Goal: Task Accomplishment & Management: Complete application form

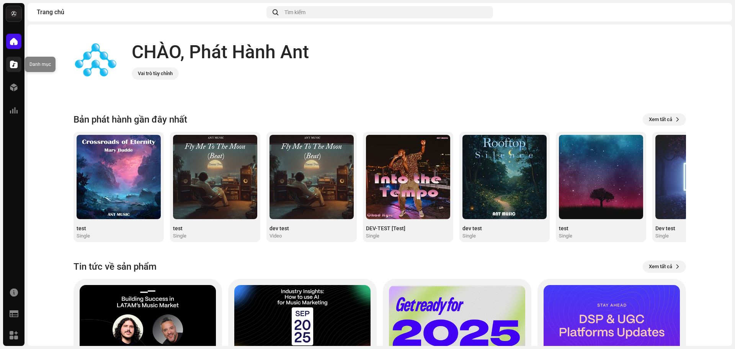
click at [16, 64] on span at bounding box center [14, 64] width 8 height 6
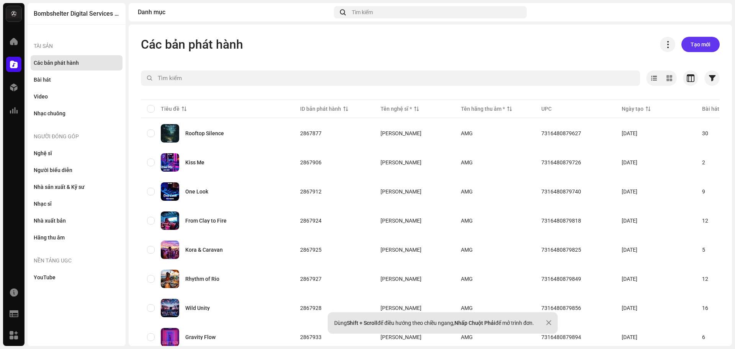
click at [702, 47] on span "Tạo mới" at bounding box center [701, 44] width 20 height 15
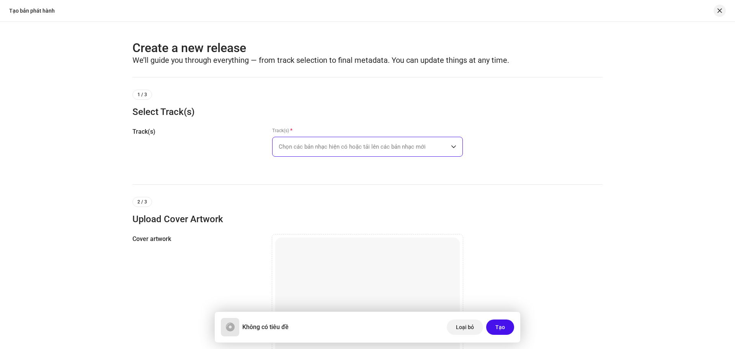
click at [362, 143] on span "Chọn các bản nhạc hiện có hoặc tải lên các bản nhạc mới" at bounding box center [365, 146] width 172 height 19
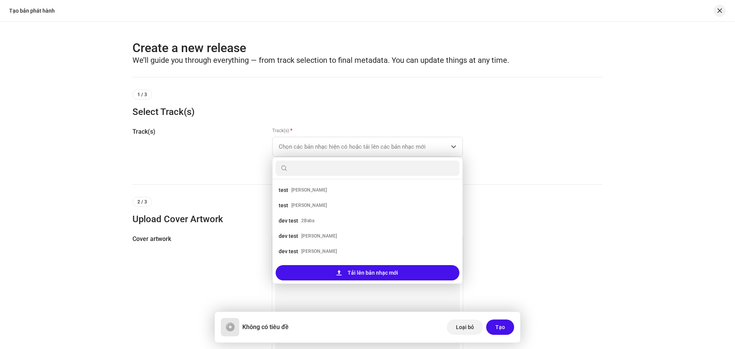
click at [624, 207] on div "Create a new release We’ll guide you through everything — from track selection …" at bounding box center [367, 185] width 735 height 327
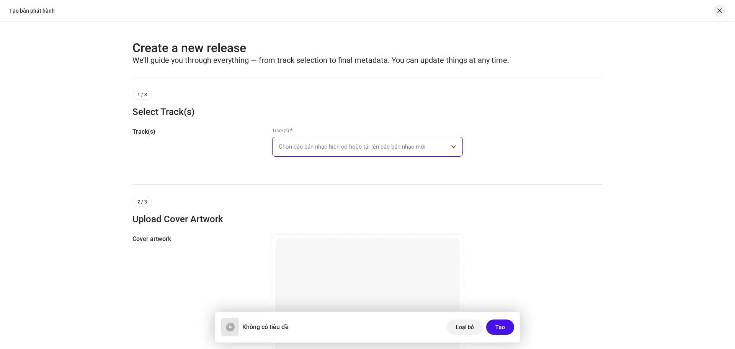
click at [338, 144] on span "Chọn các bản nhạc hiện có hoặc tải lên các bản nhạc mới" at bounding box center [365, 146] width 172 height 19
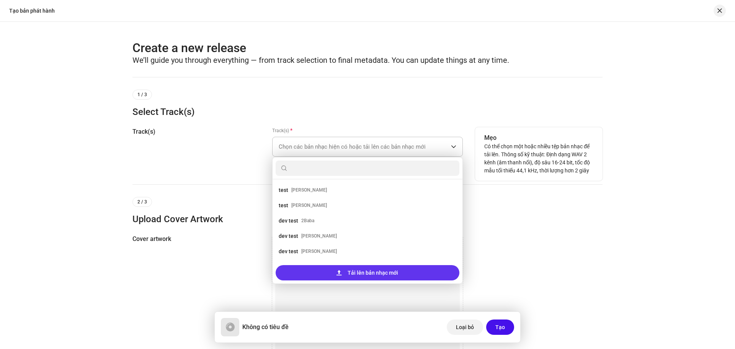
click at [350, 270] on span "Tải lên bản nhạc mới" at bounding box center [373, 272] width 51 height 15
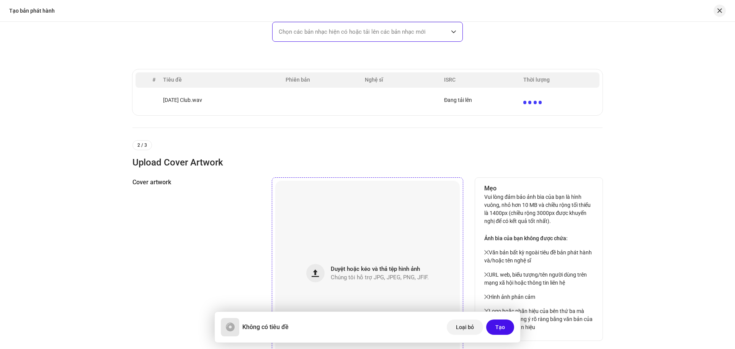
scroll to position [153, 0]
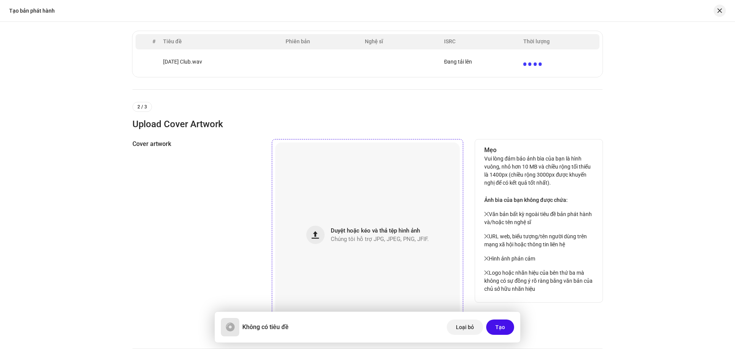
click at [372, 230] on span "Duyệt hoặc kéo và thả tệp hình ảnh" at bounding box center [375, 230] width 89 height 5
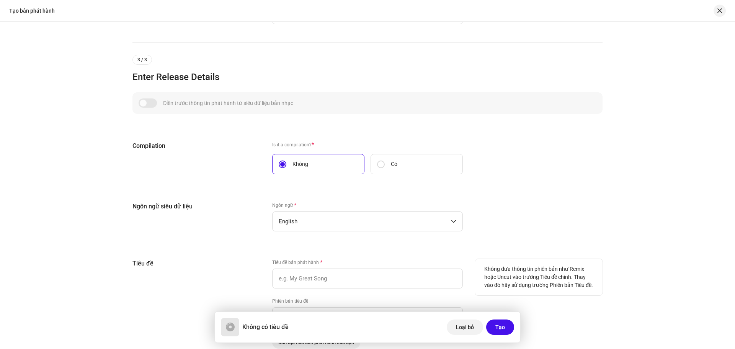
scroll to position [536, 0]
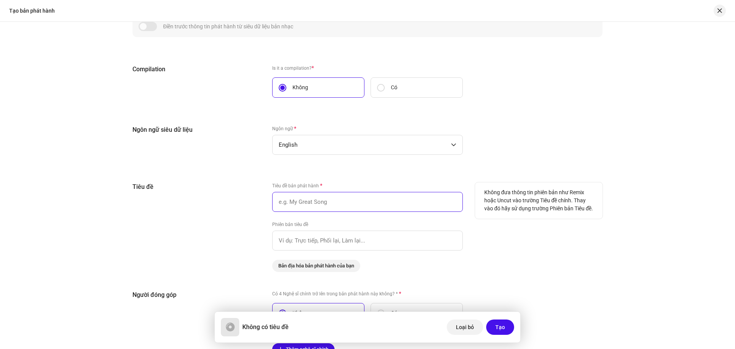
click at [344, 201] on input "text" at bounding box center [367, 202] width 191 height 20
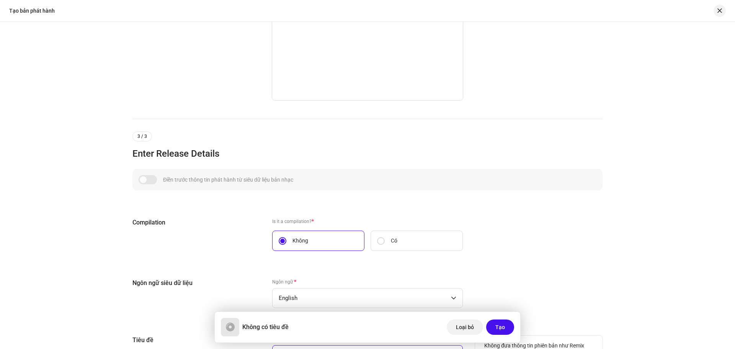
scroll to position [230, 0]
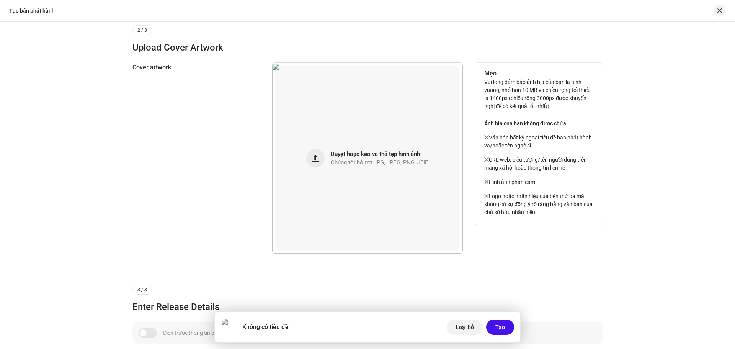
click at [517, 151] on p "Vui lòng đảm bảo ảnh bìa của bạn là hình vuông, nhỏ hơn 10 MB và chiều rộng tối…" at bounding box center [538, 147] width 109 height 138
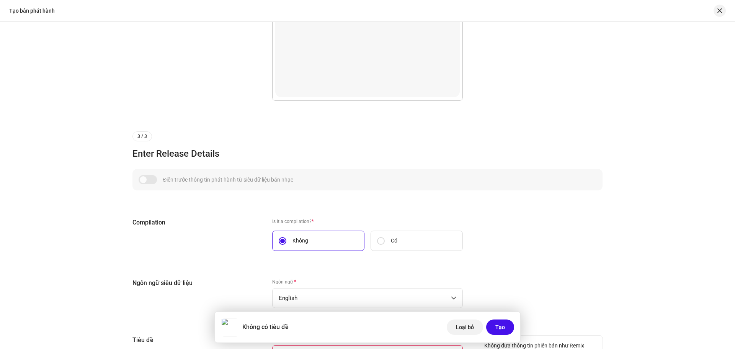
scroll to position [536, 0]
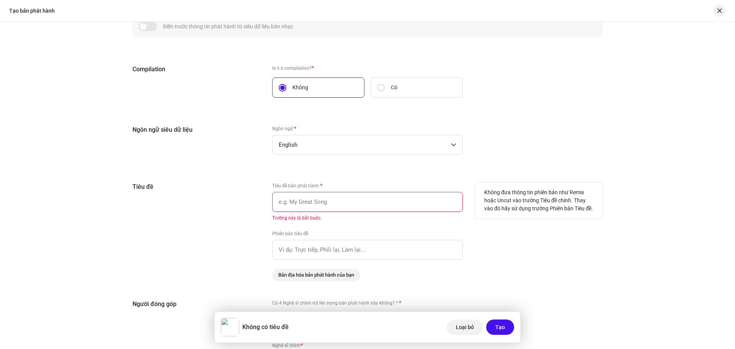
click at [316, 204] on input "text" at bounding box center [367, 202] width 191 height 20
paste input "[DATE] Club"
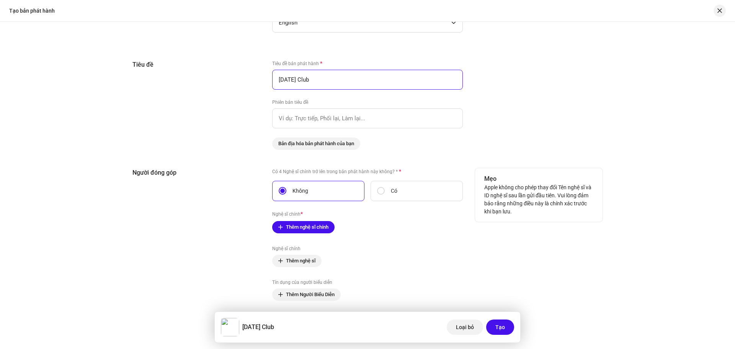
scroll to position [720, 0]
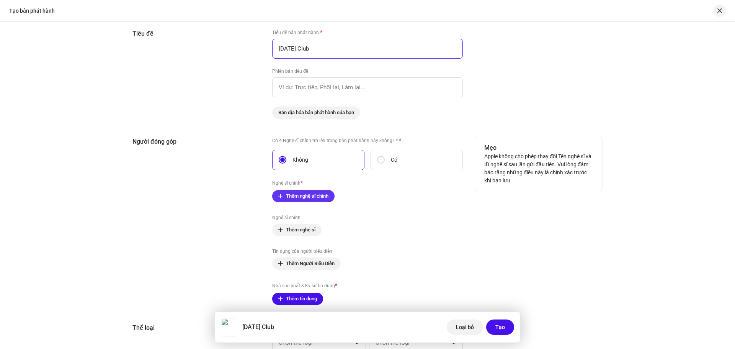
type input "[DATE] Club"
click at [324, 192] on span "Thêm nghệ sĩ chính" at bounding box center [307, 195] width 42 height 15
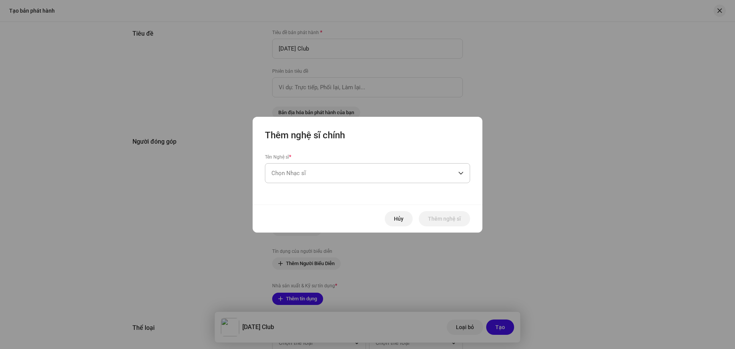
click at [322, 175] on span "Chọn Nhạc sĩ" at bounding box center [364, 172] width 187 height 19
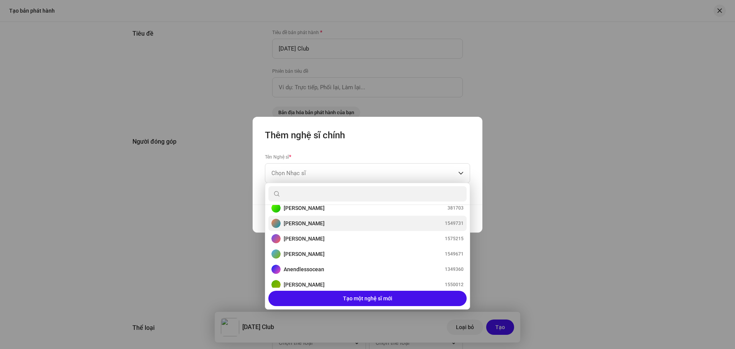
scroll to position [77, 0]
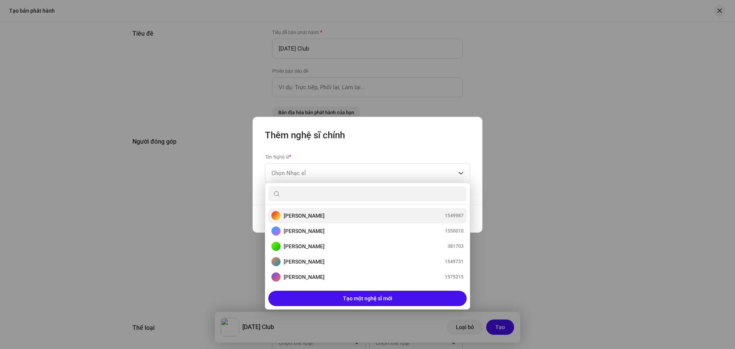
click at [329, 216] on div "[PERSON_NAME] 1549987" at bounding box center [367, 215] width 192 height 9
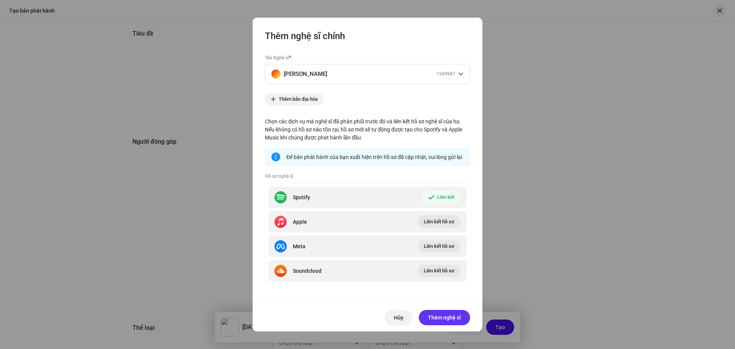
click at [447, 319] on span "Thêm nghệ sĩ" at bounding box center [444, 317] width 33 height 15
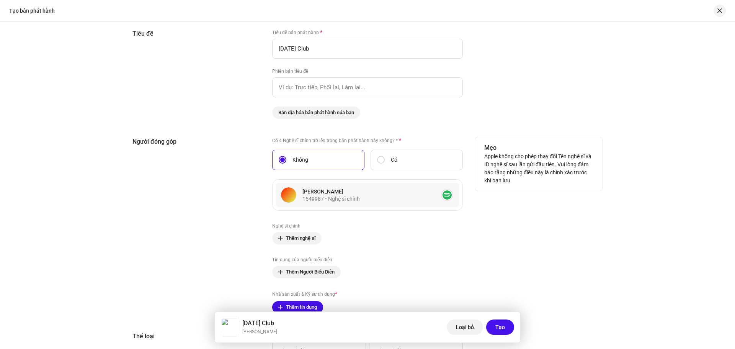
scroll to position [797, 0]
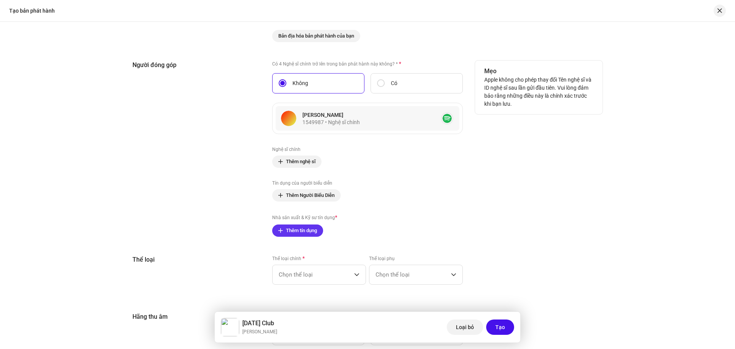
click at [318, 228] on button "Thêm tín dụng" at bounding box center [297, 230] width 51 height 12
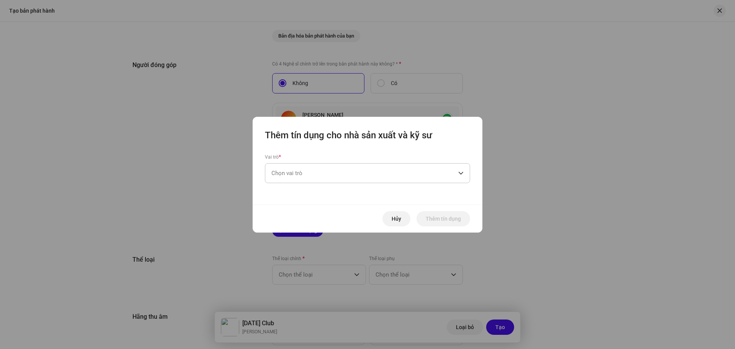
click at [325, 178] on span "Chọn vai trò" at bounding box center [364, 172] width 187 height 19
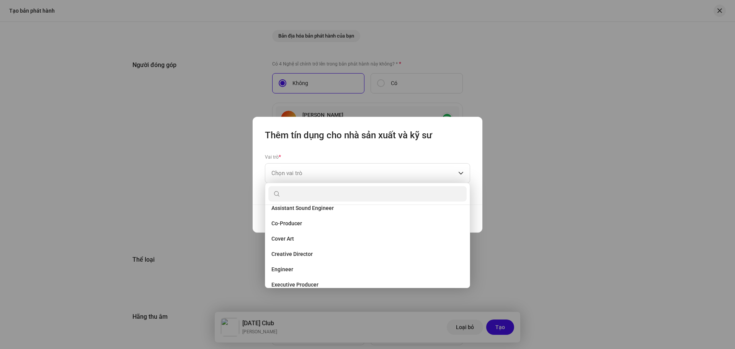
scroll to position [0, 0]
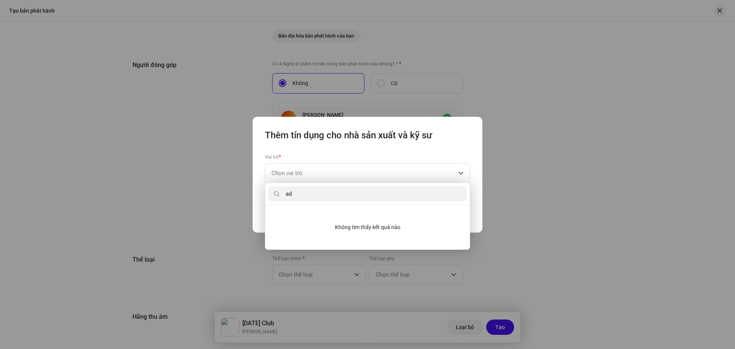
type input "a"
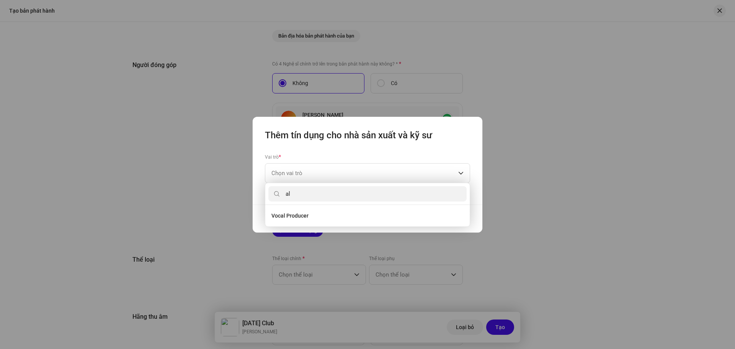
type input "a"
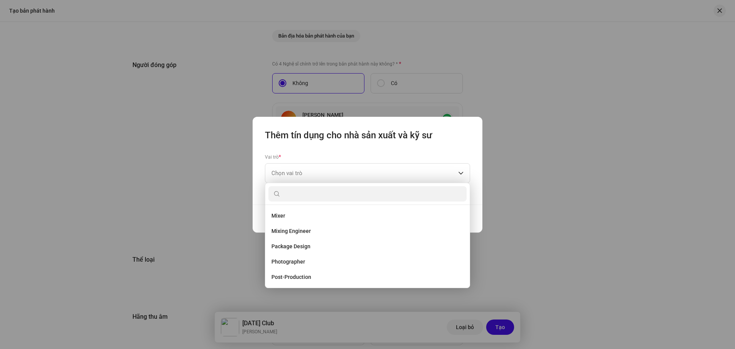
scroll to position [306, 0]
click at [358, 223] on li "Producer" at bounding box center [367, 215] width 198 height 15
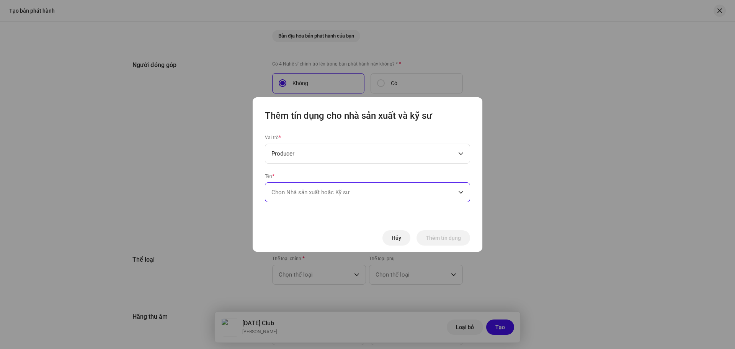
click at [367, 190] on span "Chọn Nhà sản xuất hoặc Kỹ sư" at bounding box center [364, 192] width 187 height 19
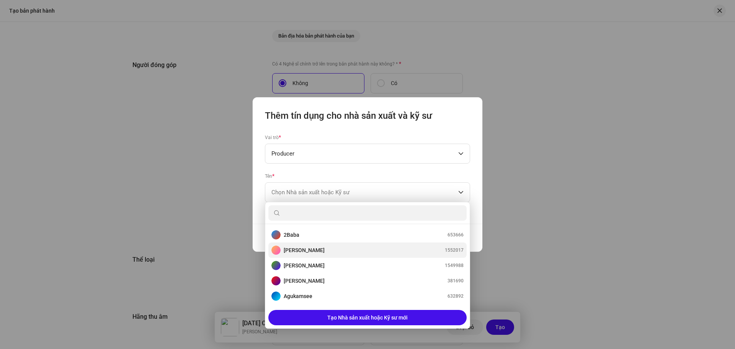
scroll to position [77, 0]
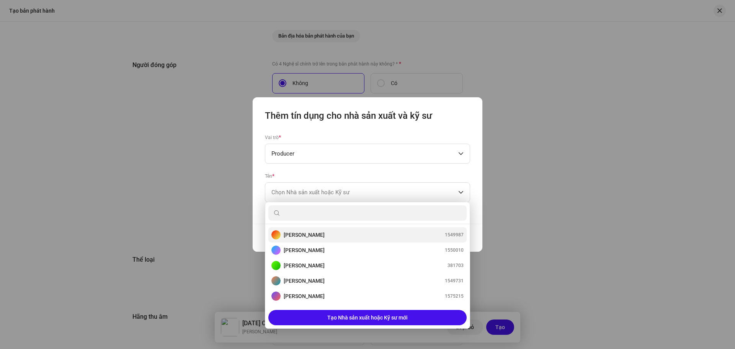
click at [332, 233] on div "[PERSON_NAME] 1549987" at bounding box center [367, 234] width 192 height 9
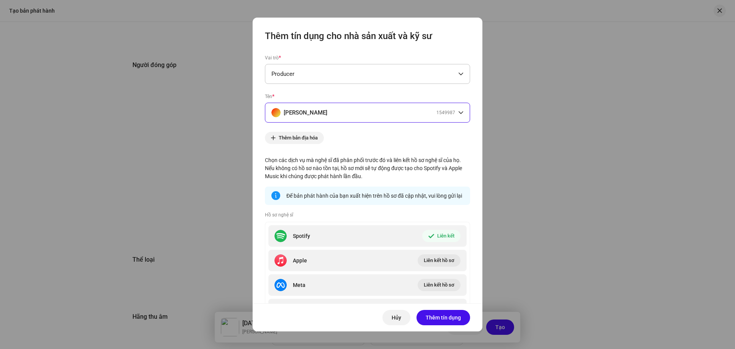
click at [340, 68] on span "Producer" at bounding box center [364, 73] width 187 height 19
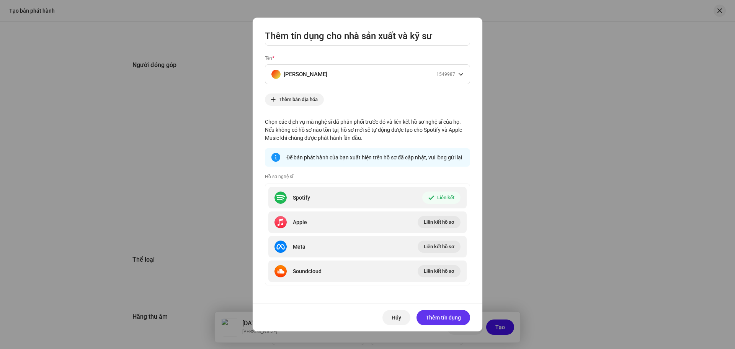
click at [434, 315] on span "Thêm tín dụng" at bounding box center [443, 317] width 35 height 15
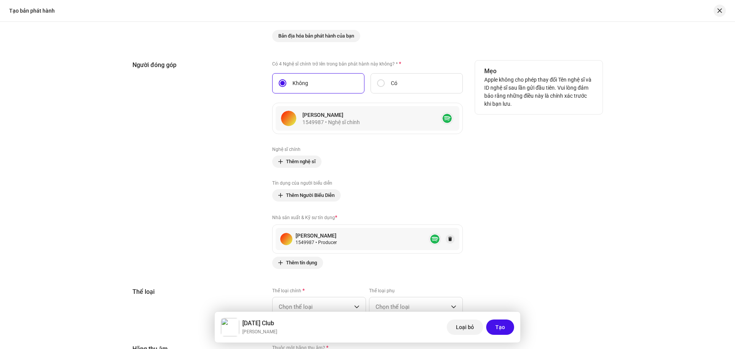
scroll to position [873, 0]
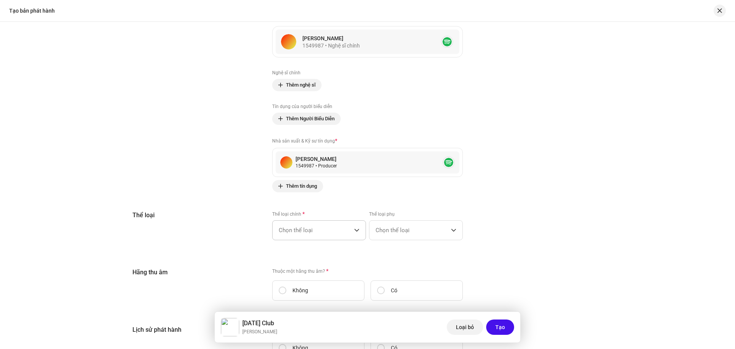
click at [340, 230] on span "Chọn thể loại" at bounding box center [316, 230] width 75 height 19
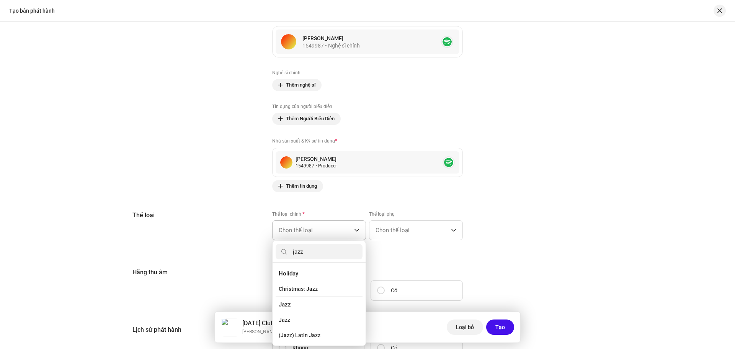
type input "jazz"
click at [302, 315] on li "Jazz" at bounding box center [319, 319] width 87 height 15
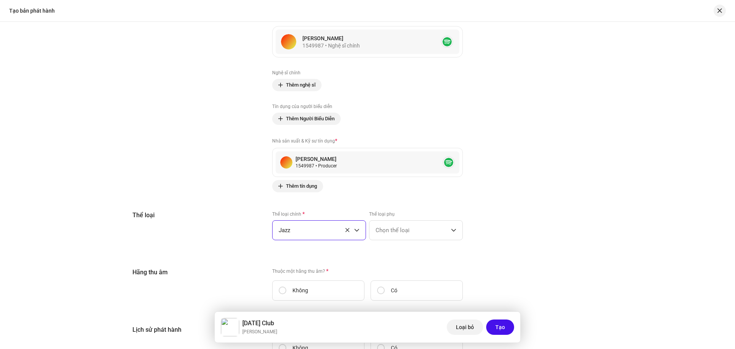
scroll to position [950, 0]
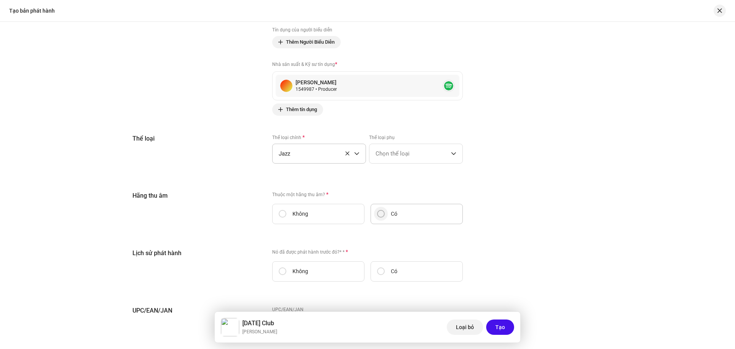
click at [379, 212] on input "Có" at bounding box center [381, 214] width 8 height 8
radio input "true"
click at [318, 250] on span "Chọn hãng thu âm" at bounding box center [365, 252] width 172 height 19
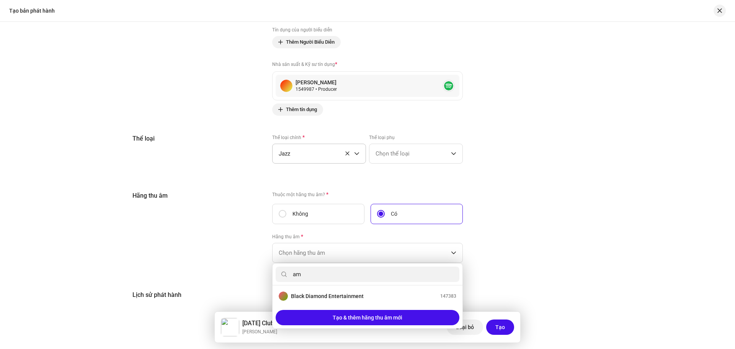
scroll to position [0, 0]
type input "amg"
click at [335, 296] on div "AMG 968231" at bounding box center [368, 295] width 178 height 9
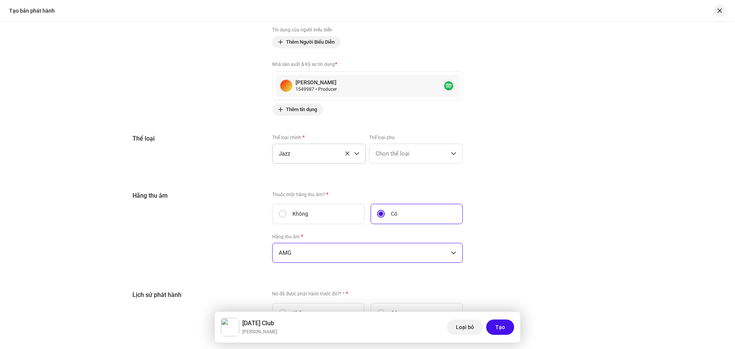
scroll to position [1065, 0]
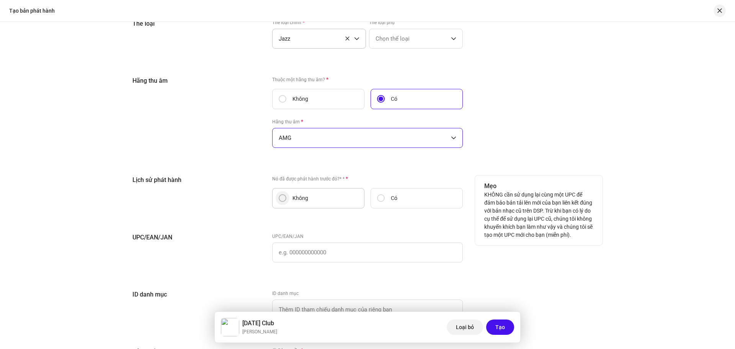
click at [281, 198] on input "Không" at bounding box center [283, 198] width 8 height 8
radio input "true"
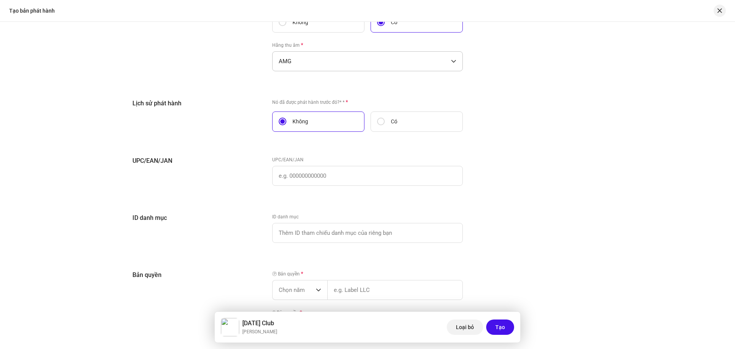
scroll to position [1208, 0]
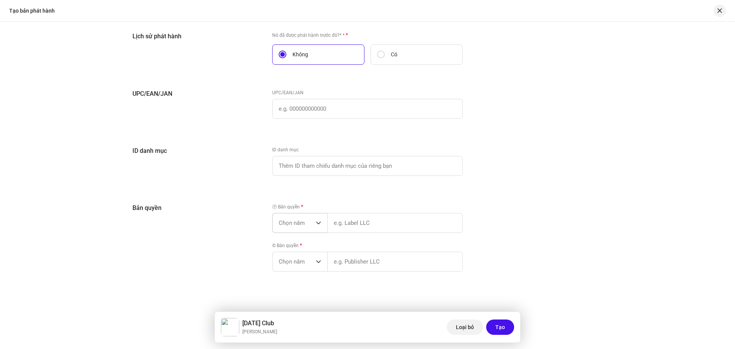
click at [316, 220] on icon "dropdown trigger" at bounding box center [318, 222] width 5 height 5
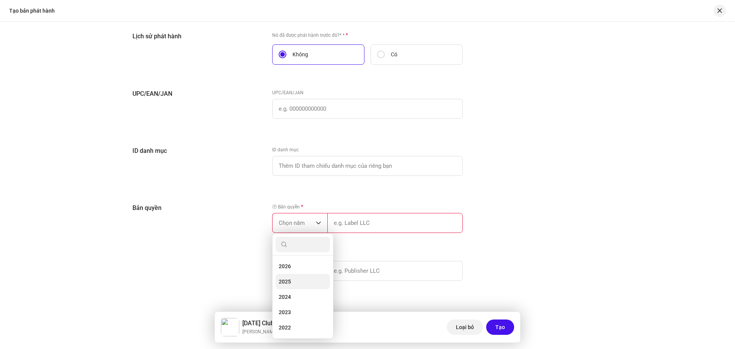
click at [300, 277] on li "2025" at bounding box center [303, 281] width 54 height 15
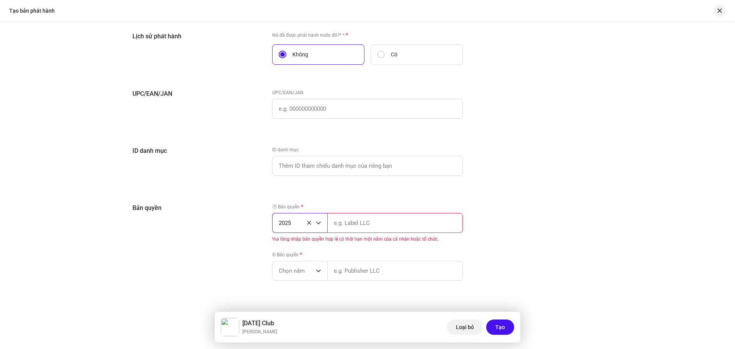
click at [360, 224] on input "text" at bounding box center [395, 223] width 136 height 20
type input "AMG, Exclusive Licensed WM [GEOGRAPHIC_DATA]"
click at [308, 268] on div "Ⓟ Bản quyền * 2025 AMG, Exclusive Licensed WM [GEOGRAPHIC_DATA] © Bản quyền * C…" at bounding box center [367, 241] width 191 height 77
click at [310, 261] on span "Chọn năm" at bounding box center [297, 261] width 37 height 19
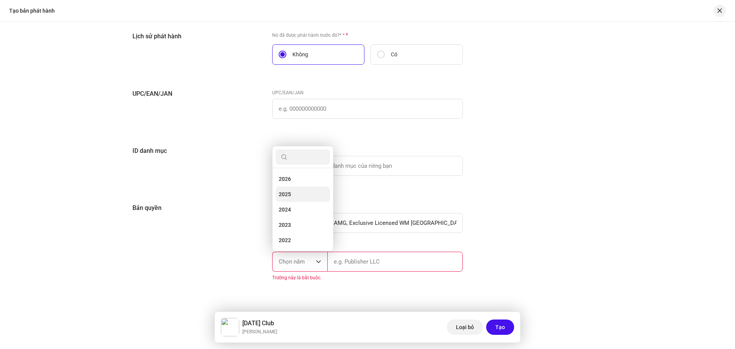
click at [300, 188] on li "2025" at bounding box center [303, 193] width 54 height 15
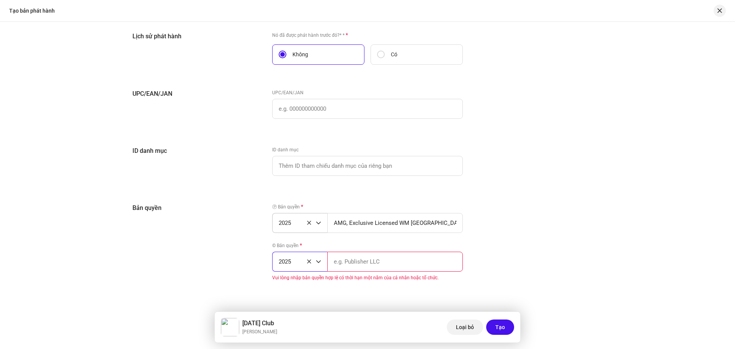
click at [369, 261] on input "text" at bounding box center [395, 262] width 136 height 20
type input "AMG, Exclusive Licensed WM [GEOGRAPHIC_DATA]"
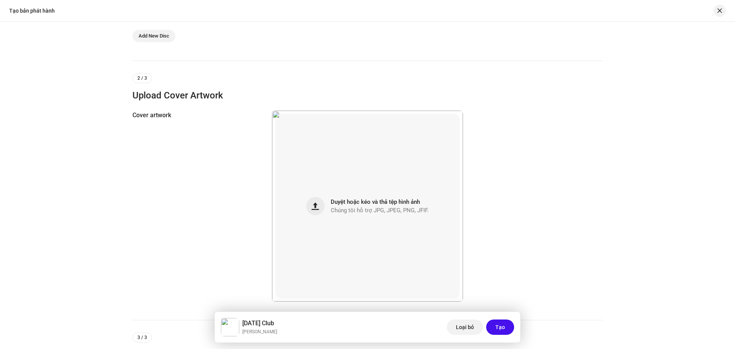
scroll to position [0, 0]
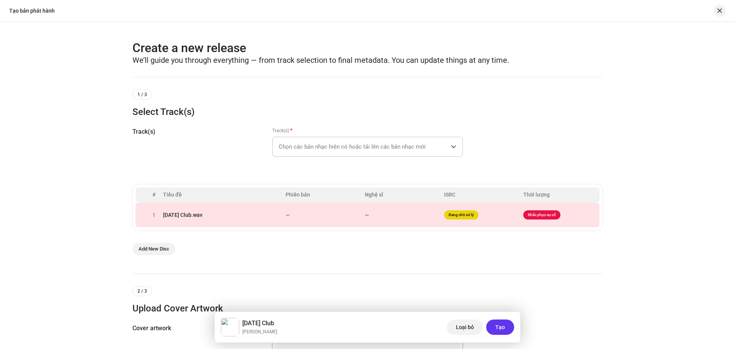
click at [495, 320] on button "Tạo" at bounding box center [500, 326] width 28 height 15
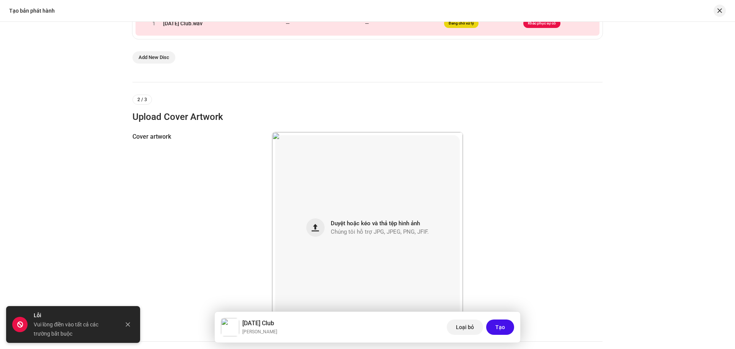
scroll to position [77, 0]
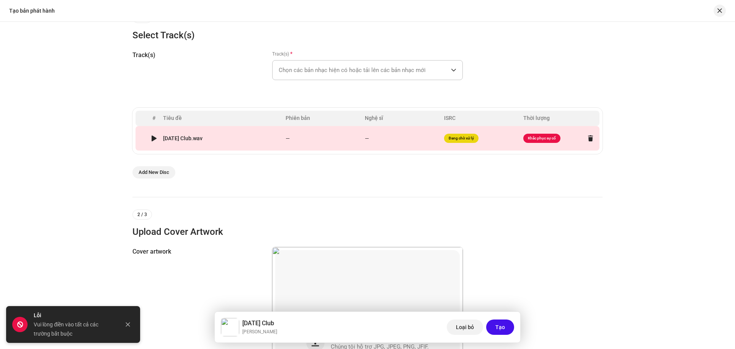
click at [269, 137] on div "[DATE] Club.wav" at bounding box center [221, 138] width 116 height 6
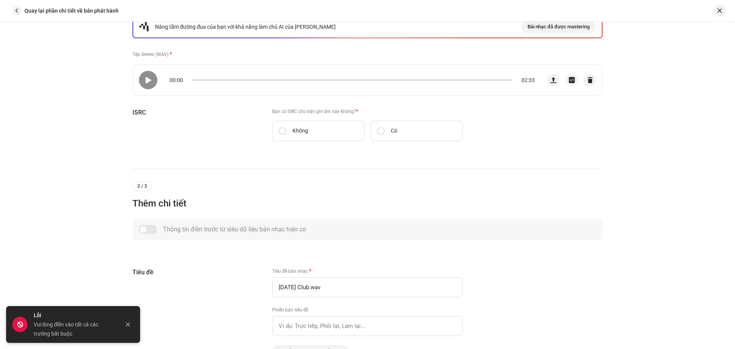
scroll to position [268, 0]
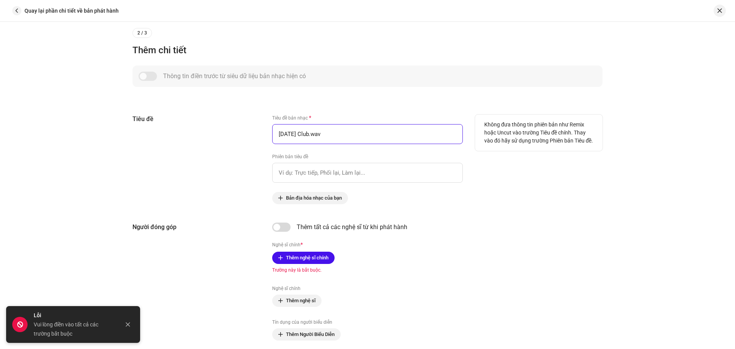
click at [338, 127] on input "[DATE] Club.wav" at bounding box center [367, 134] width 191 height 20
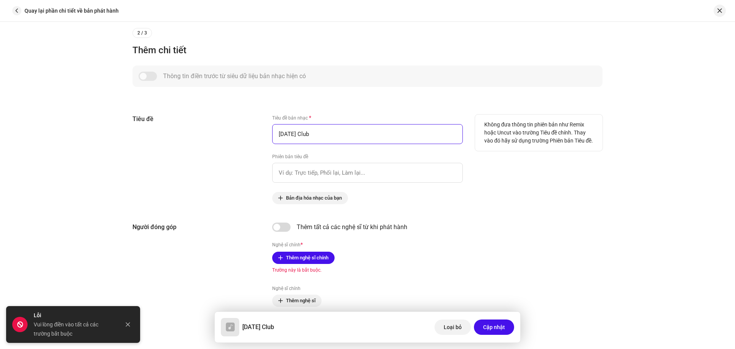
type input "[DATE] Club"
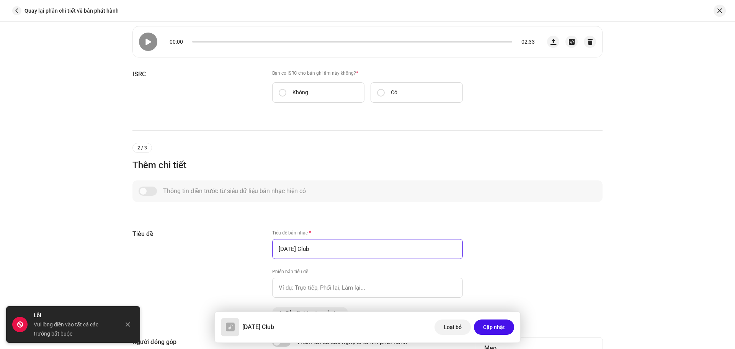
scroll to position [0, 0]
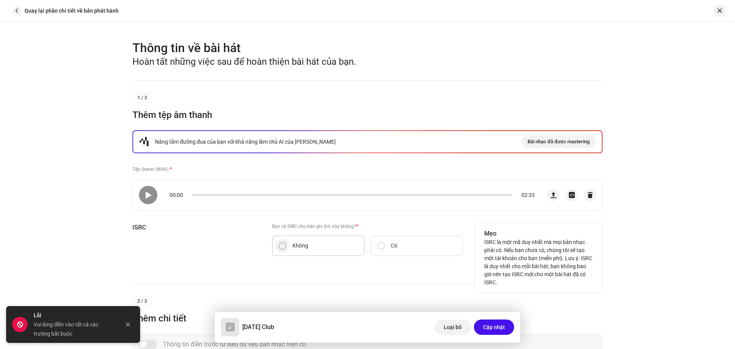
click at [279, 248] on input "Không" at bounding box center [283, 246] width 8 height 8
radio input "true"
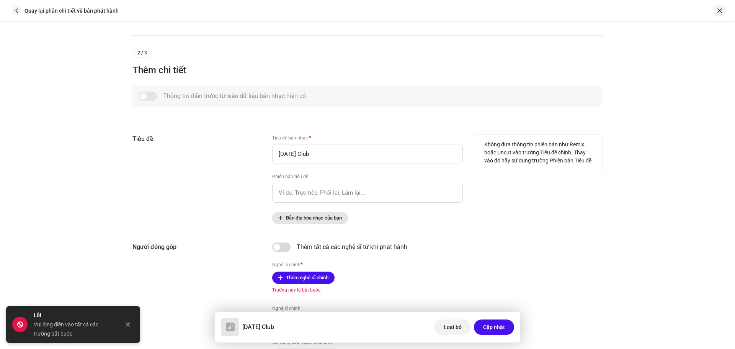
scroll to position [306, 0]
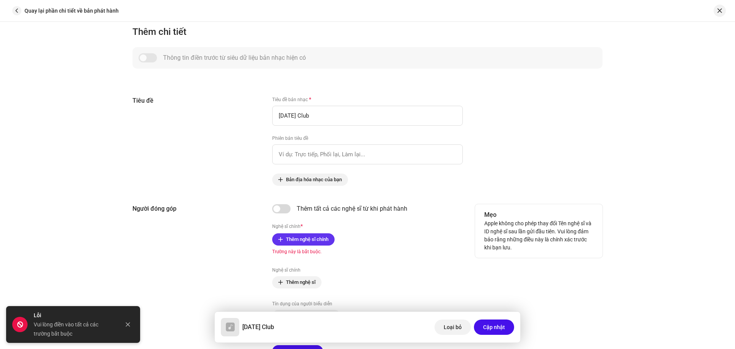
click at [323, 233] on span "Thêm nghệ sĩ chính" at bounding box center [307, 239] width 42 height 15
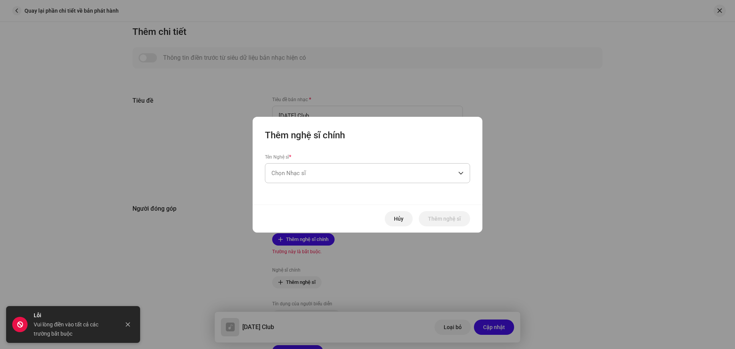
click at [313, 174] on span "Chọn Nhạc sĩ" at bounding box center [364, 172] width 187 height 19
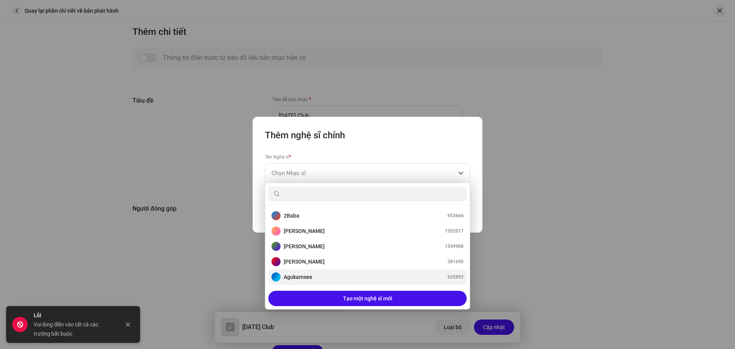
scroll to position [77, 0]
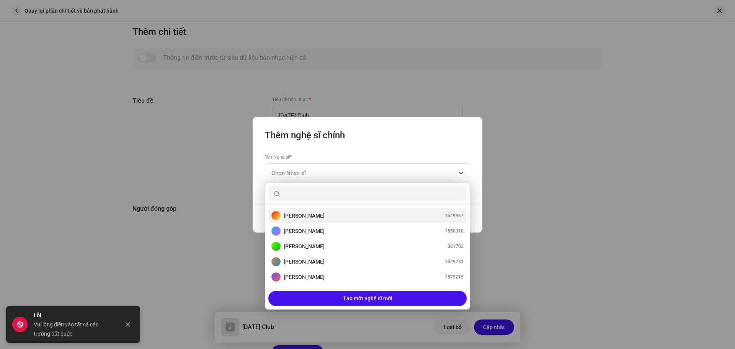
click at [335, 212] on div "[PERSON_NAME] 1549987" at bounding box center [367, 215] width 192 height 9
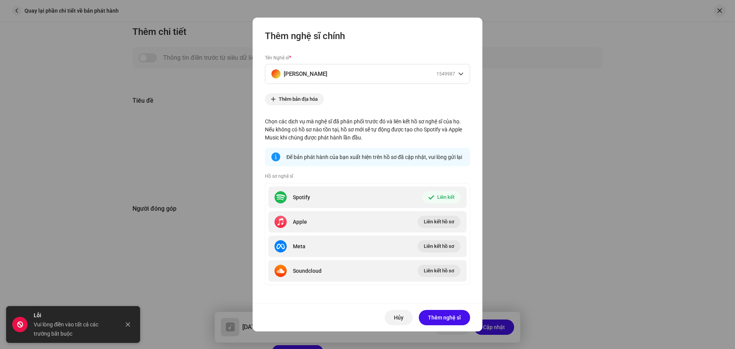
click at [451, 305] on div "Hủy Thêm nghệ sĩ" at bounding box center [368, 317] width 230 height 28
click at [448, 310] on span "Thêm nghệ sĩ" at bounding box center [444, 317] width 33 height 15
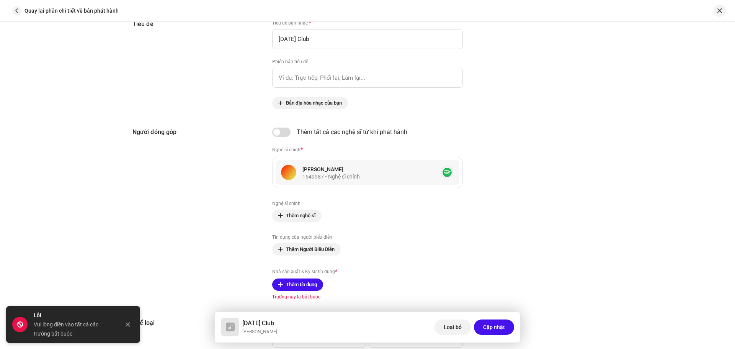
scroll to position [421, 0]
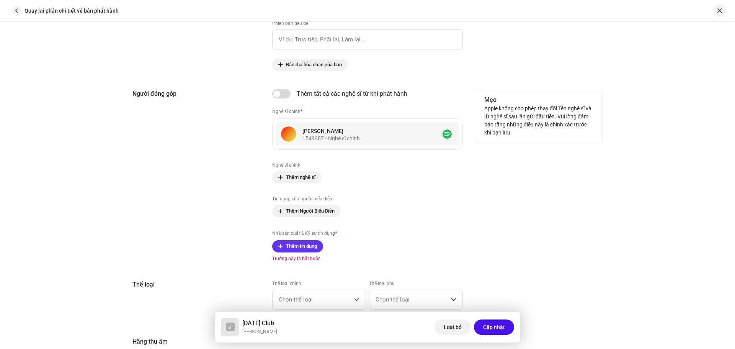
click at [292, 244] on span "Thêm tín dụng" at bounding box center [301, 246] width 31 height 15
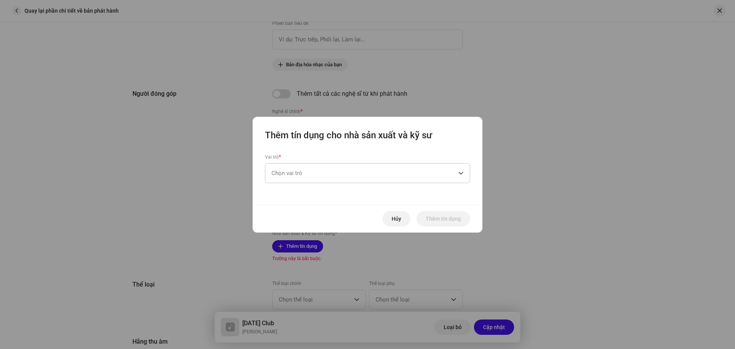
click at [333, 171] on span "Chọn vai trò" at bounding box center [364, 172] width 187 height 19
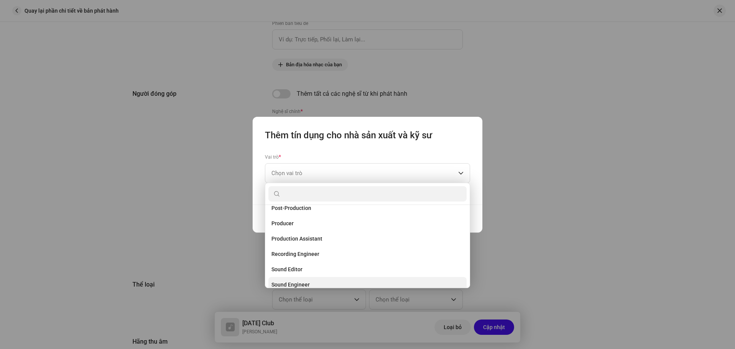
scroll to position [260, 0]
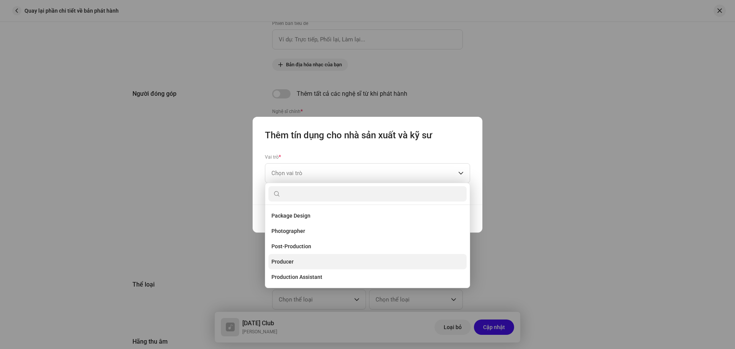
click at [293, 258] on span "Producer" at bounding box center [282, 262] width 22 height 8
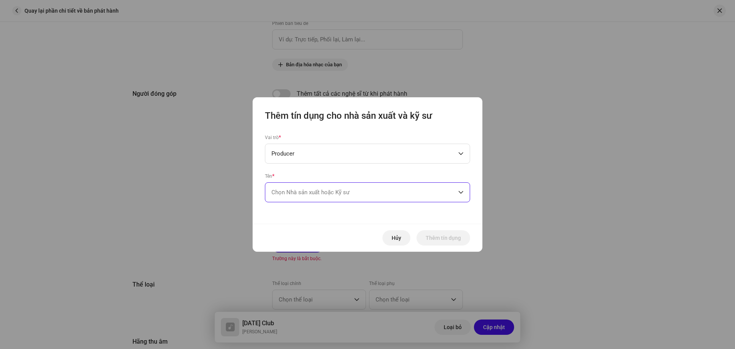
click at [365, 193] on span "Chọn Nhà sản xuất hoặc Kỹ sư" at bounding box center [364, 192] width 187 height 19
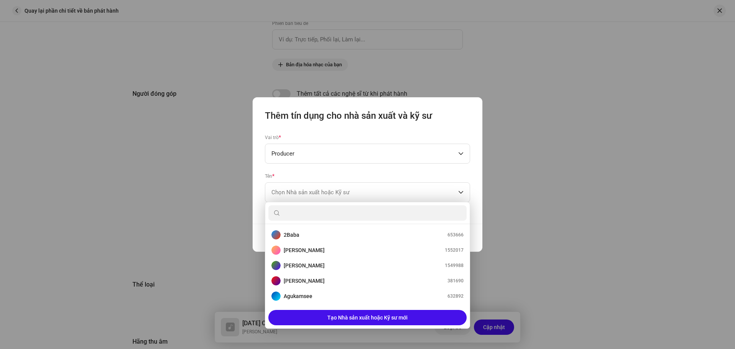
scroll to position [77, 0]
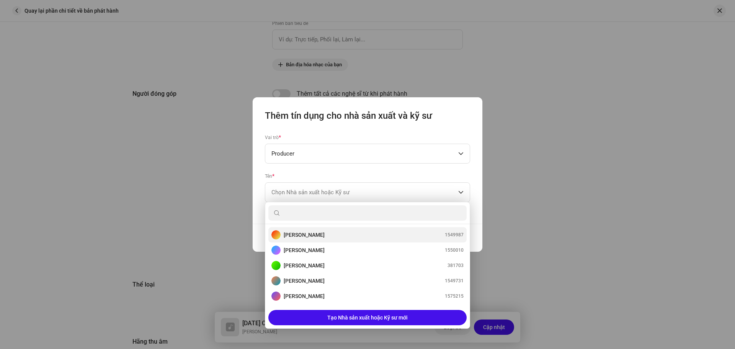
click at [320, 235] on div "[PERSON_NAME] 1549987" at bounding box center [367, 234] width 192 height 9
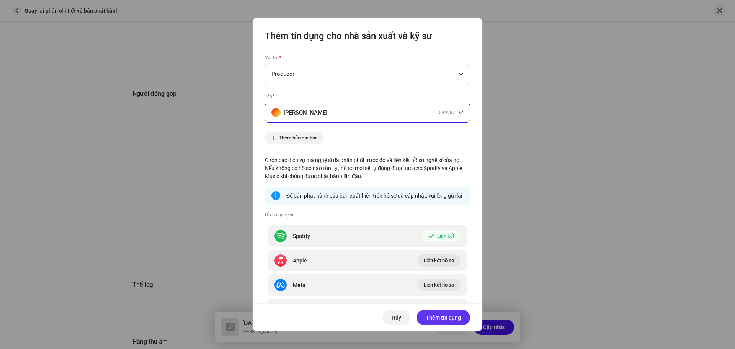
click at [449, 318] on span "Thêm tín dụng" at bounding box center [443, 317] width 35 height 15
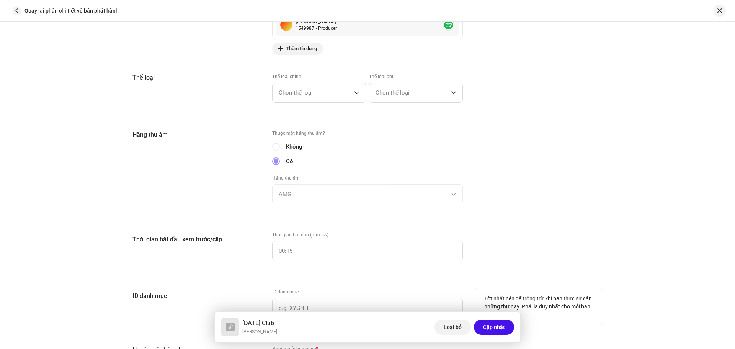
scroll to position [804, 0]
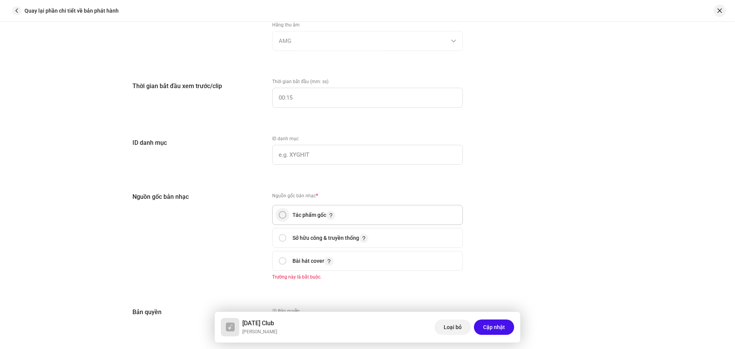
click at [279, 212] on input "radio" at bounding box center [283, 215] width 8 height 8
radio input "true"
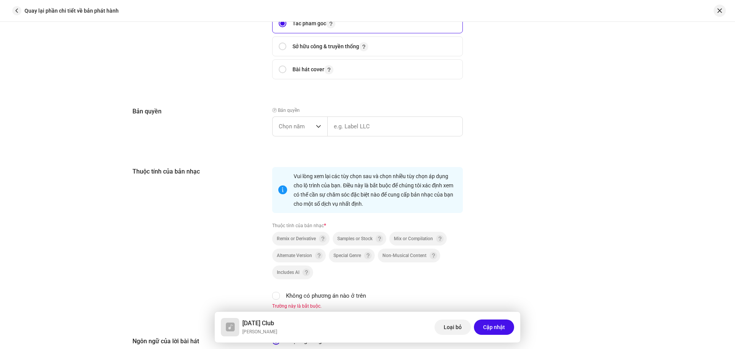
scroll to position [1034, 0]
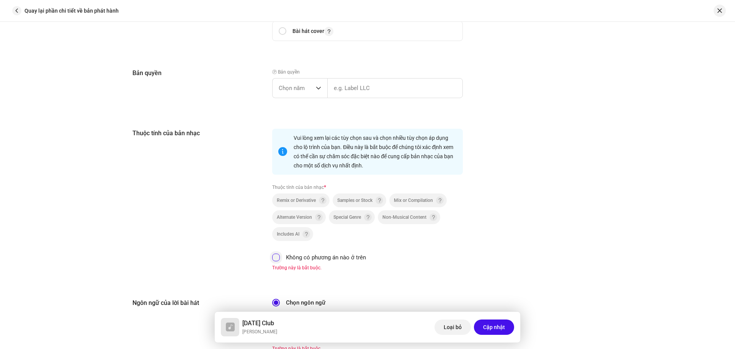
click at [275, 256] on input "Không có phương án nào ở trên" at bounding box center [276, 257] width 8 height 8
checkbox input "true"
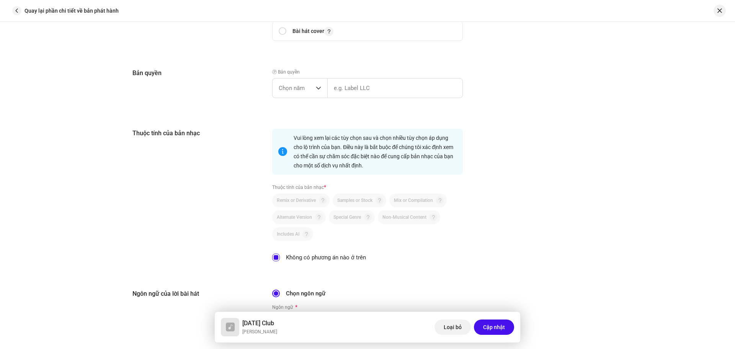
scroll to position [1187, 0]
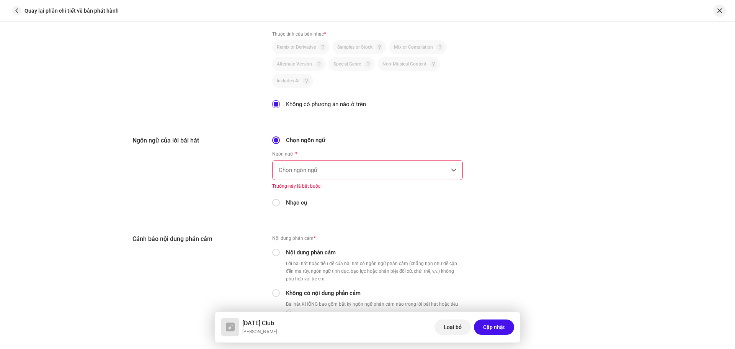
click at [337, 168] on span "Chọn ngôn ngữ" at bounding box center [365, 169] width 172 height 19
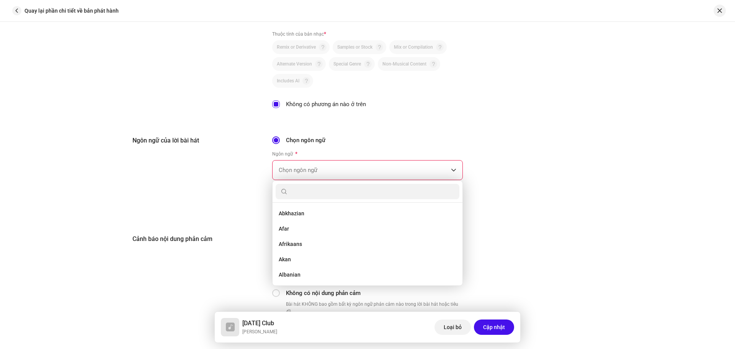
click at [508, 186] on div "Ngôn ngữ của lời bài hát Chọn ngôn ngữ Ngôn ngữ * Chọn ngôn ngữ Abkhazian Afar …" at bounding box center [367, 176] width 470 height 80
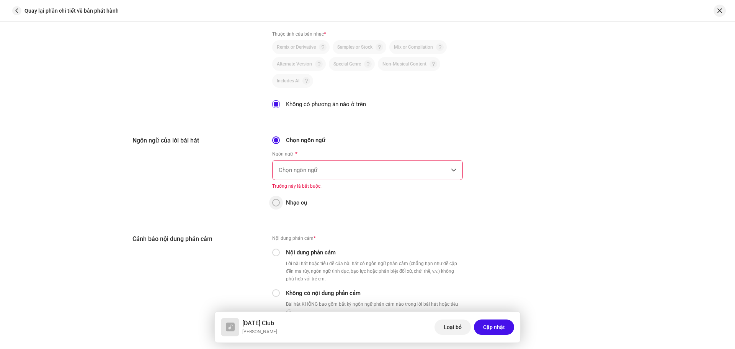
click at [273, 199] on input "Nhạc cụ" at bounding box center [276, 203] width 8 height 8
radio input "true"
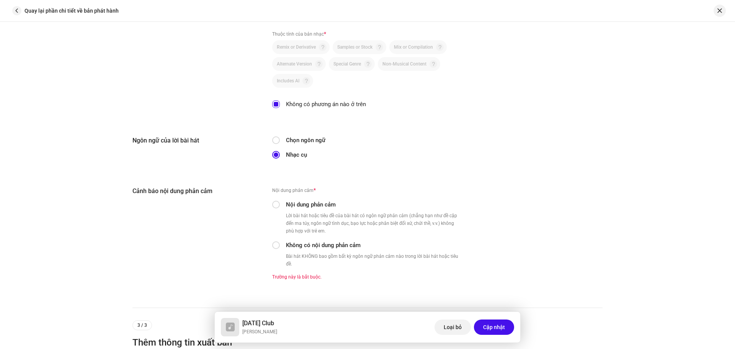
scroll to position [1302, 0]
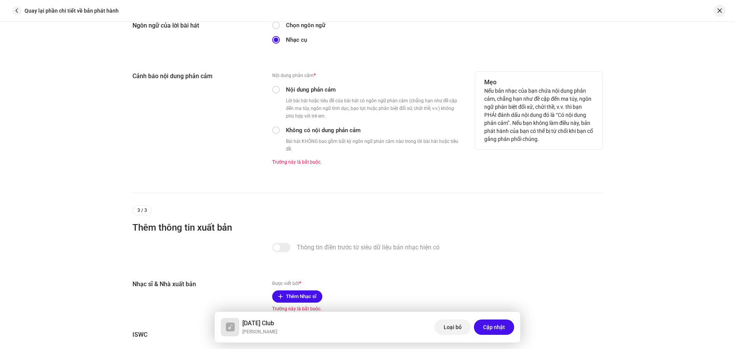
drag, startPoint x: 281, startPoint y: 131, endPoint x: 302, endPoint y: 146, distance: 25.5
click at [282, 134] on div "Nội dung phản cảm * Nội dung phản cảm Lời bài hát hoặc tiêu đề của bài hát có n…" at bounding box center [367, 118] width 191 height 93
click at [273, 128] on input "Không có nội dung phản cảm" at bounding box center [276, 130] width 8 height 8
radio input "true"
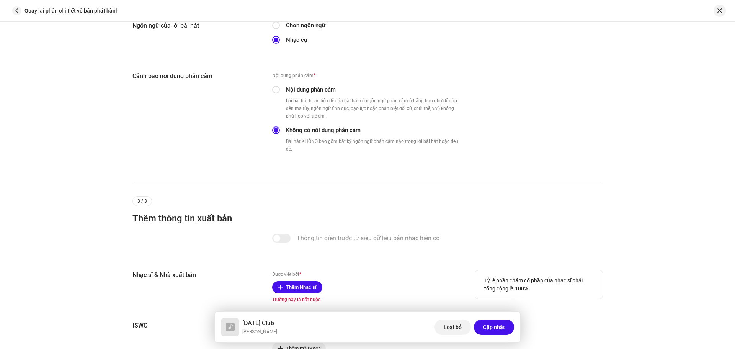
scroll to position [1370, 0]
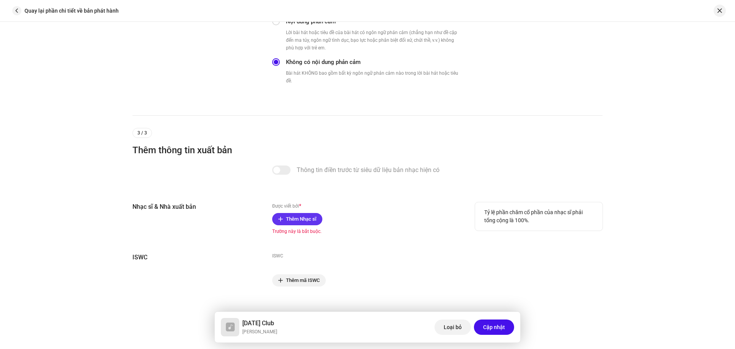
click at [298, 211] on span "Thêm Nhạc sĩ" at bounding box center [301, 218] width 30 height 15
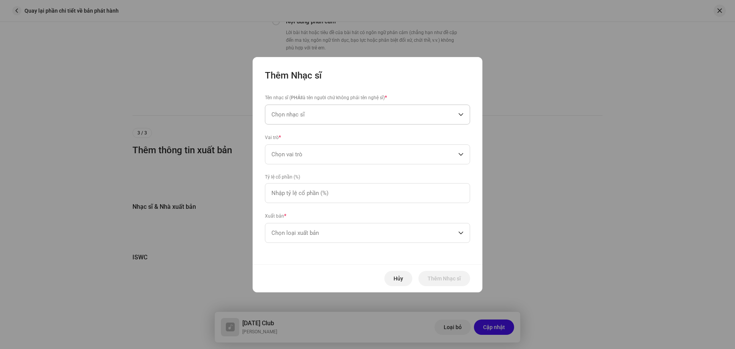
click at [319, 117] on span "Chọn nhạc sĩ" at bounding box center [364, 114] width 187 height 19
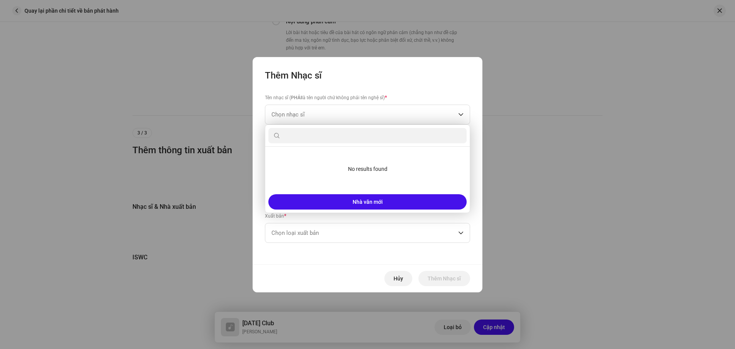
click at [319, 141] on input "text" at bounding box center [367, 135] width 198 height 15
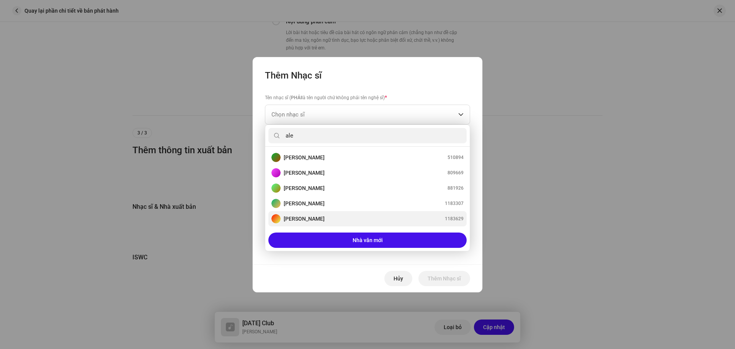
type input "ale"
click at [333, 217] on div "[PERSON_NAME] 1183629" at bounding box center [367, 218] width 192 height 9
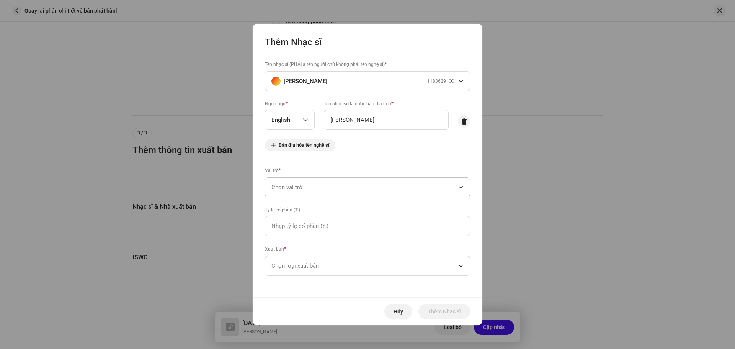
click at [343, 185] on span "Chọn vai trò" at bounding box center [364, 187] width 187 height 19
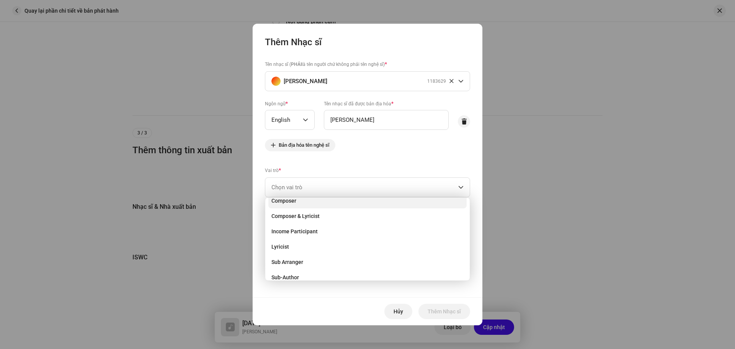
scroll to position [34, 0]
click at [312, 202] on li "Composer" at bounding box center [367, 205] width 198 height 15
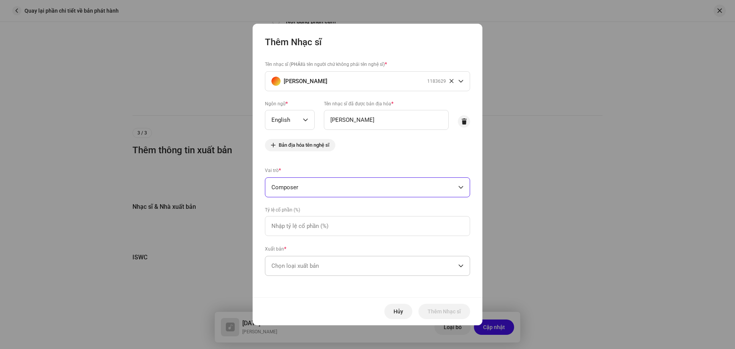
click at [337, 263] on span "Chọn loại xuất bản" at bounding box center [364, 265] width 187 height 19
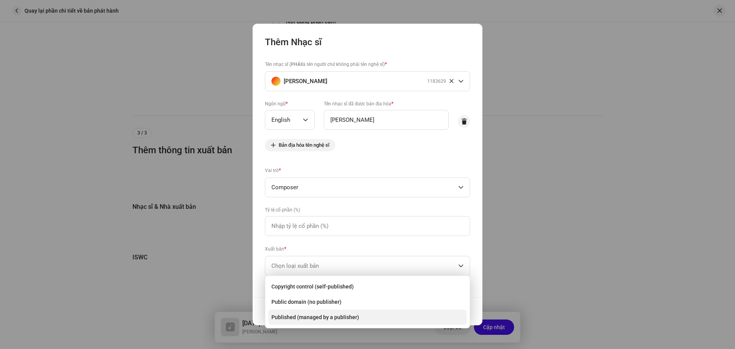
click at [345, 315] on span "Published (managed by a publisher)" at bounding box center [315, 317] width 88 height 8
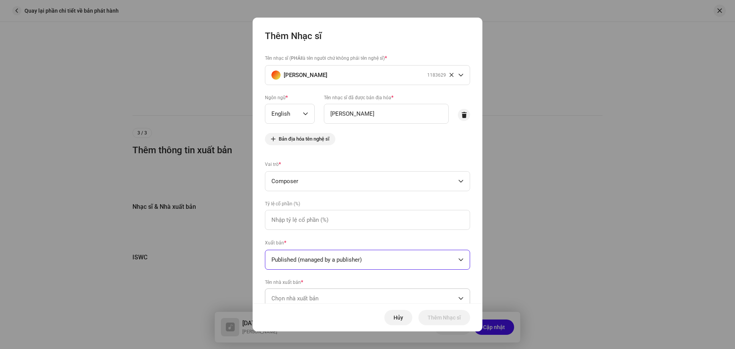
scroll to position [25, 0]
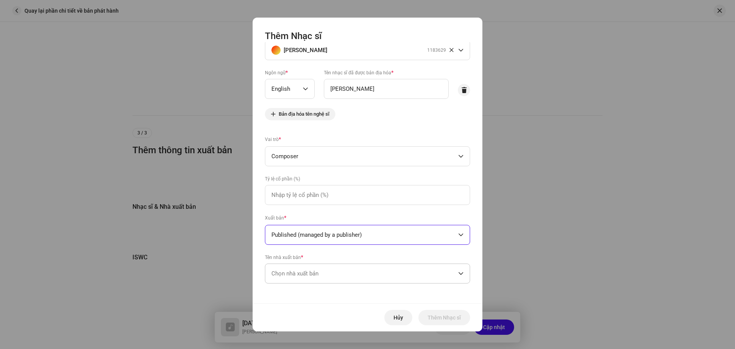
click at [334, 271] on span "Chọn nhà xuất bản" at bounding box center [364, 273] width 187 height 19
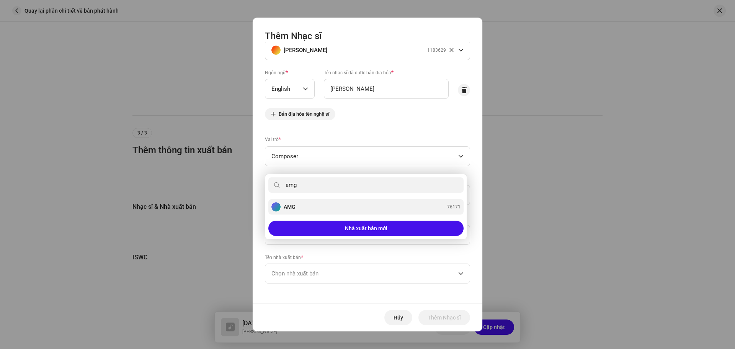
type input "amg"
click at [361, 204] on body "Bombshelter Digital Services LLC Trang chủ Danh mục Phân phối Thông tin phân tí…" at bounding box center [367, 174] width 735 height 349
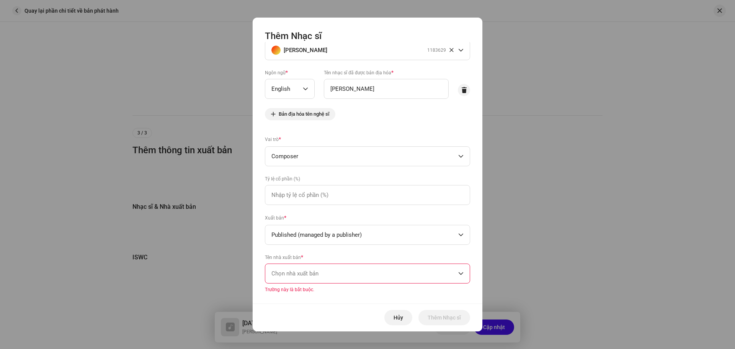
scroll to position [34, 0]
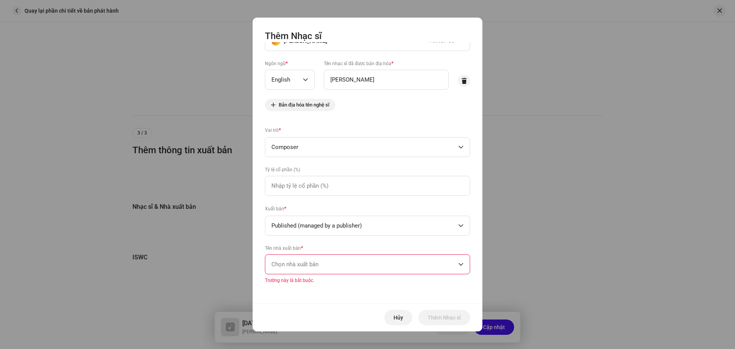
click at [363, 266] on span "Chọn nhà xuất bản" at bounding box center [364, 264] width 187 height 19
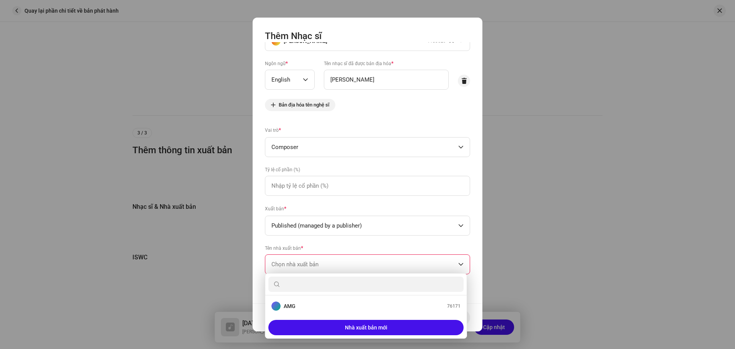
click at [364, 264] on span "Chọn nhà xuất bản" at bounding box center [364, 264] width 187 height 19
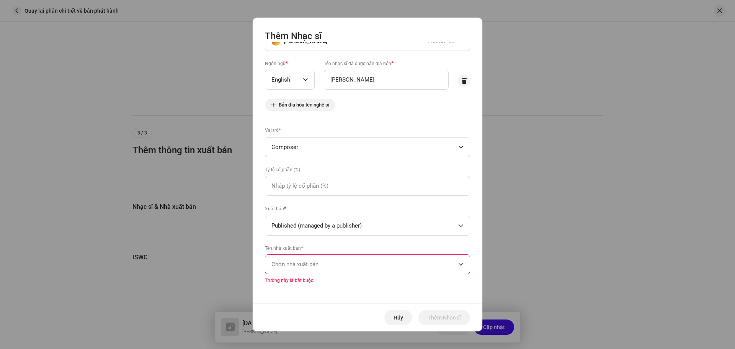
click at [353, 272] on span "Chọn nhà xuất bản" at bounding box center [364, 264] width 187 height 19
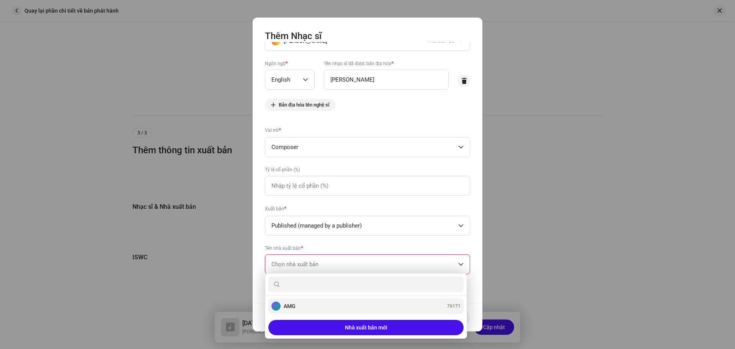
click at [314, 304] on div "AMG 76171" at bounding box center [365, 305] width 189 height 9
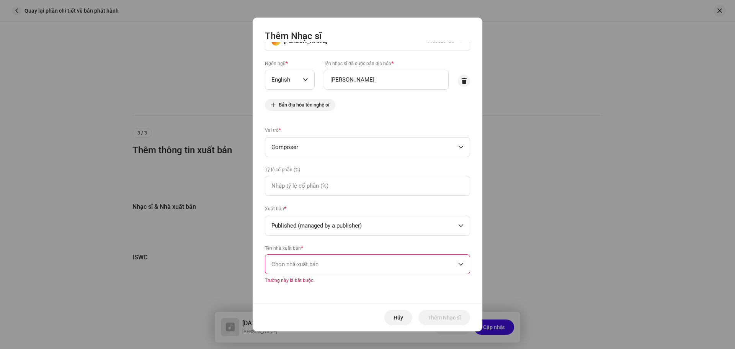
scroll to position [25, 0]
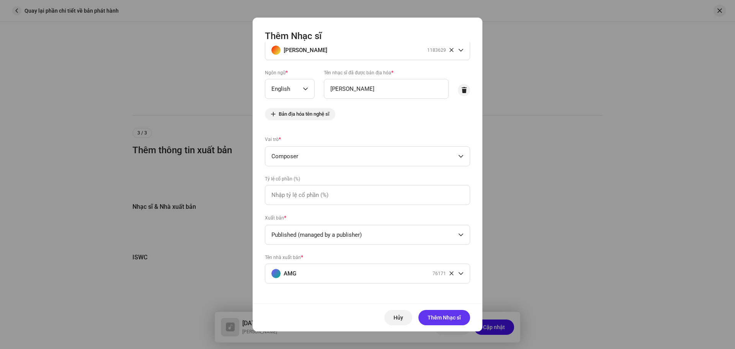
click at [440, 315] on span "Thêm Nhạc sĩ" at bounding box center [444, 317] width 33 height 15
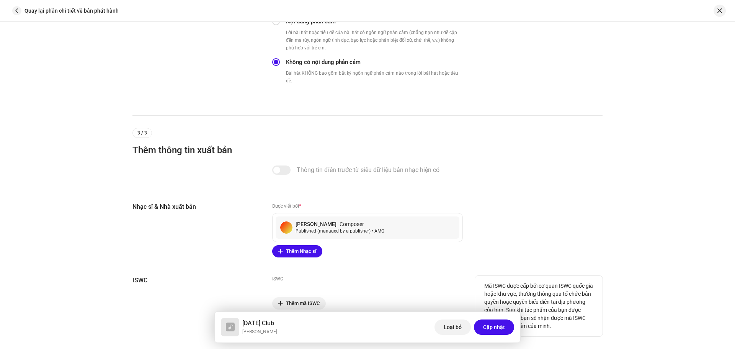
scroll to position [1393, 0]
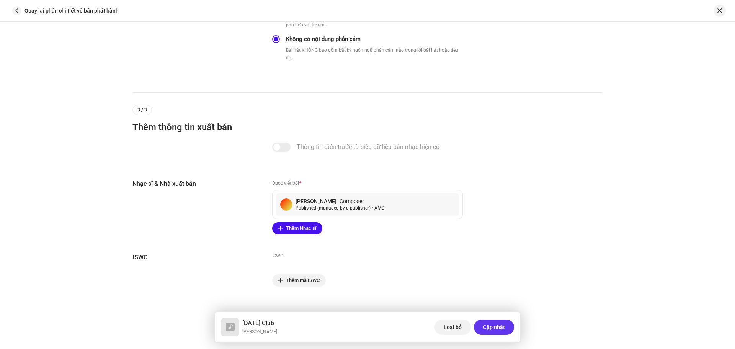
click at [489, 324] on span "Cập nhật" at bounding box center [494, 326] width 22 height 15
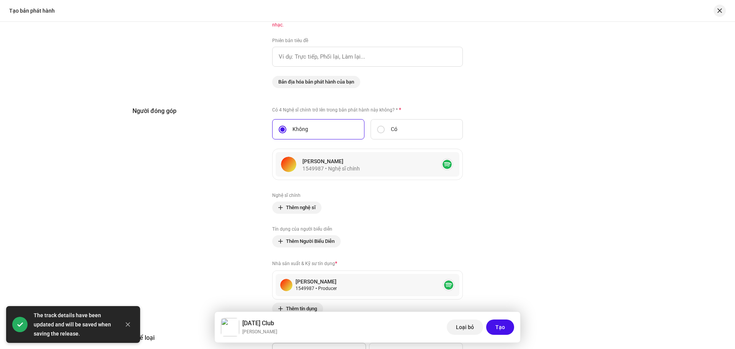
scroll to position [613, 0]
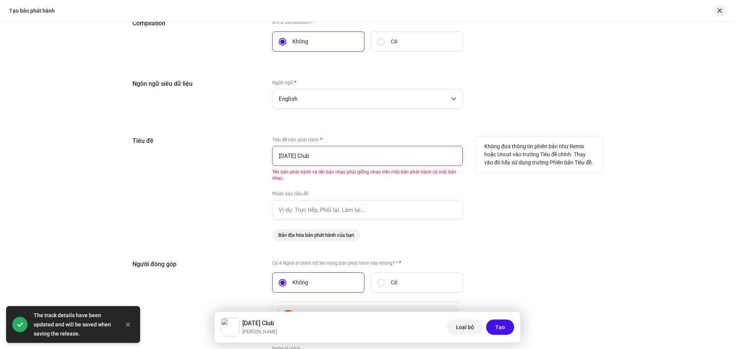
click at [386, 160] on input "[DATE] Club" at bounding box center [367, 156] width 191 height 20
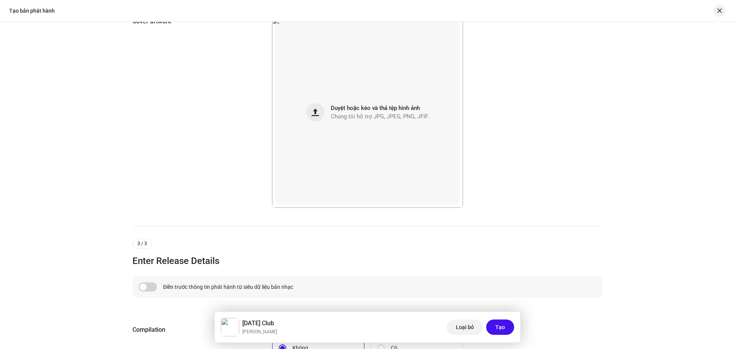
scroll to position [536, 0]
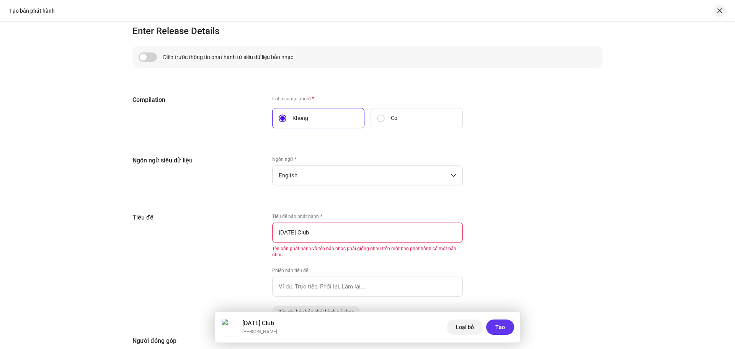
click at [504, 330] on span "Tạo" at bounding box center [500, 326] width 10 height 15
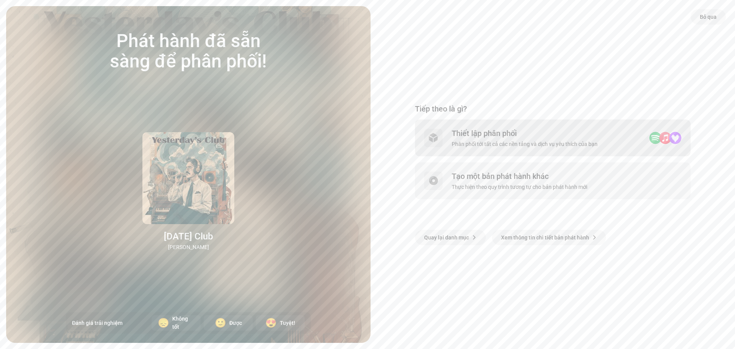
click at [541, 136] on div "Thiết lập phân phối" at bounding box center [525, 133] width 146 height 9
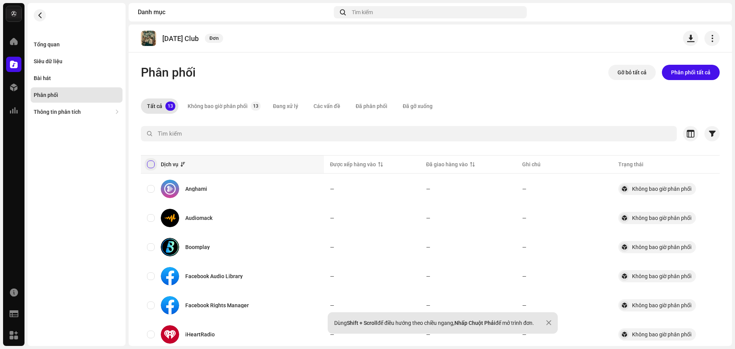
click at [150, 164] on input "checkbox" at bounding box center [151, 164] width 8 height 8
checkbox input "true"
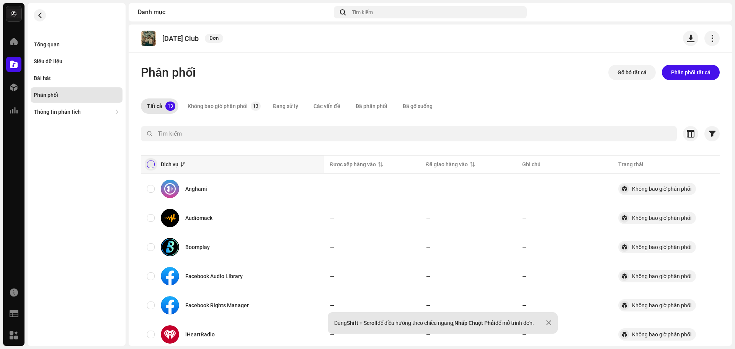
checkbox input "true"
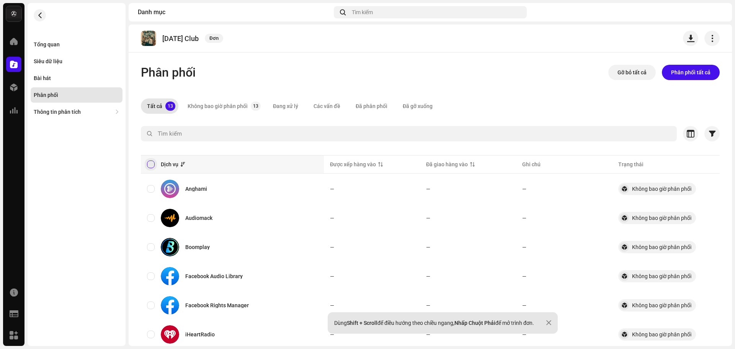
checkbox input "true"
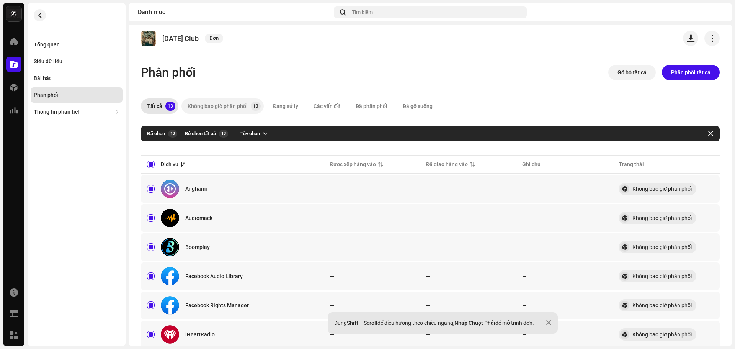
click at [230, 106] on div "Không bao giờ phân phối" at bounding box center [218, 105] width 60 height 15
checkbox input "false"
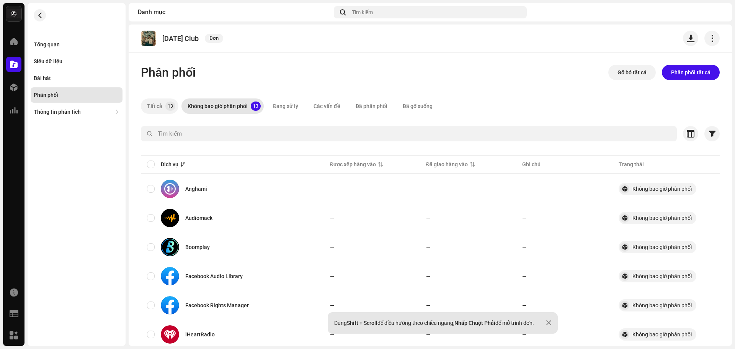
click at [150, 103] on div "Tất cả" at bounding box center [154, 105] width 15 height 15
click at [294, 102] on div "Đang xử lý" at bounding box center [285, 105] width 25 height 15
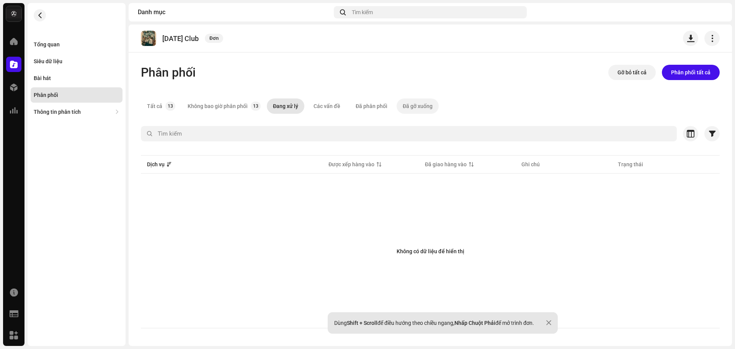
click at [413, 109] on div "Đã gỡ xuống" at bounding box center [418, 105] width 30 height 15
click at [163, 109] on p-tab "Tất cả 13" at bounding box center [160, 105] width 38 height 15
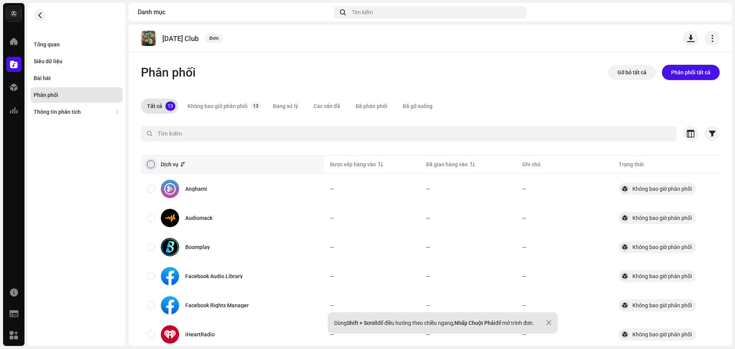
click at [153, 164] on input "checkbox" at bounding box center [151, 164] width 8 height 8
checkbox input "true"
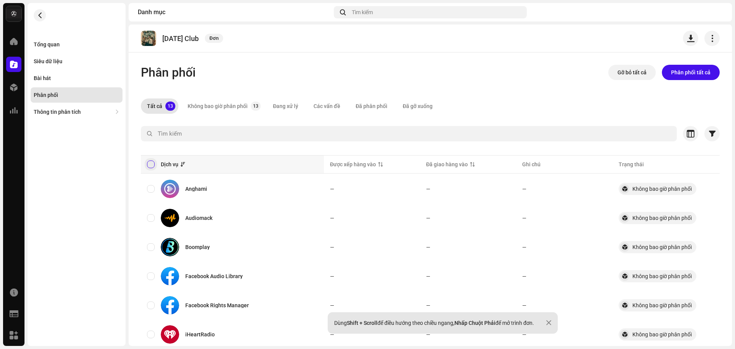
checkbox input "true"
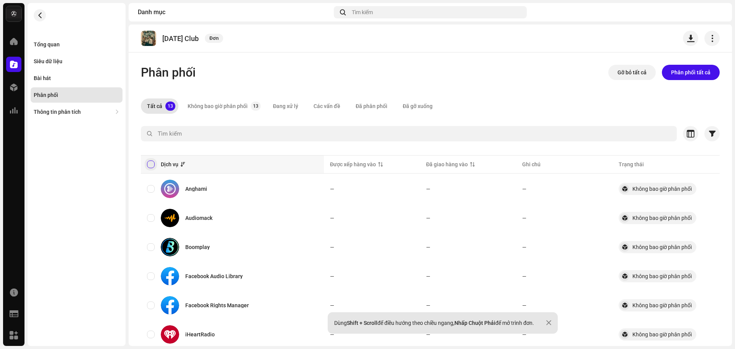
checkbox input "true"
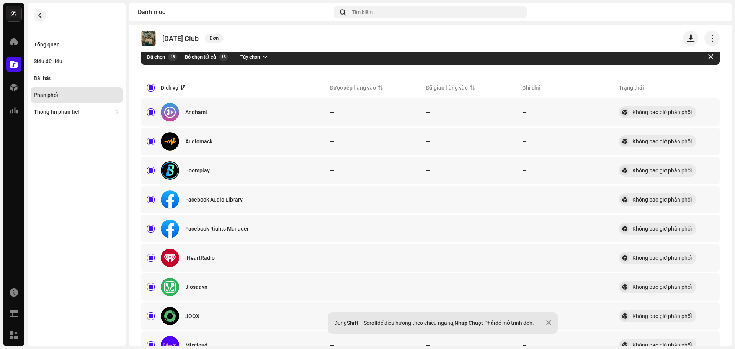
scroll to position [228, 0]
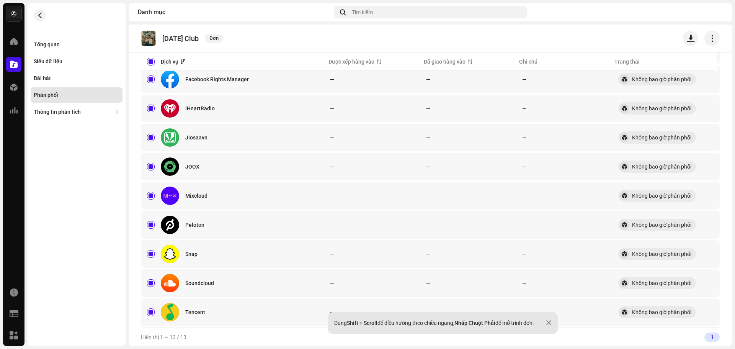
click at [80, 281] on div "Tổng quan Siêu dữ liệu Bài hát Phân phối Thông tin phân tích Độ tiêu cự thụ độn…" at bounding box center [77, 174] width 98 height 343
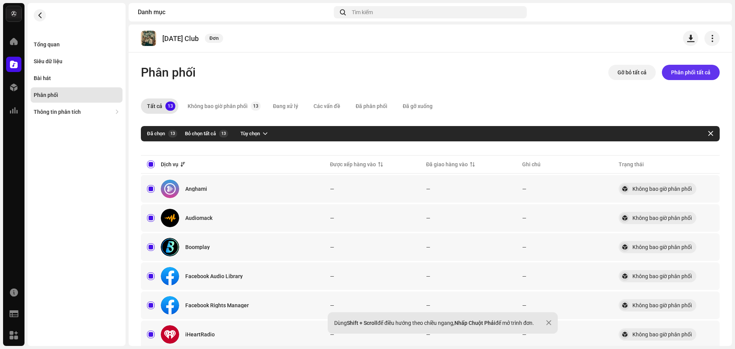
click at [686, 80] on span "Phân phối tất cả" at bounding box center [690, 72] width 39 height 15
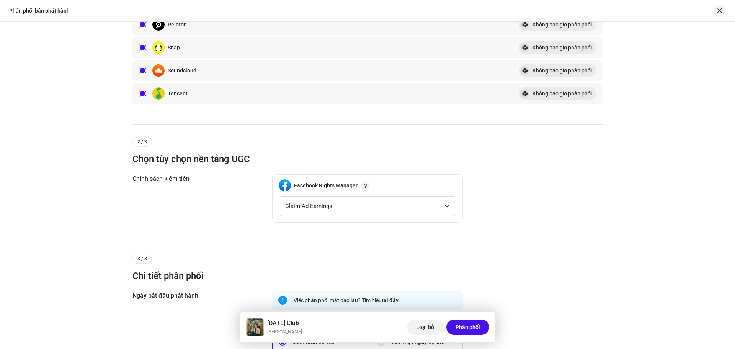
scroll to position [383, 0]
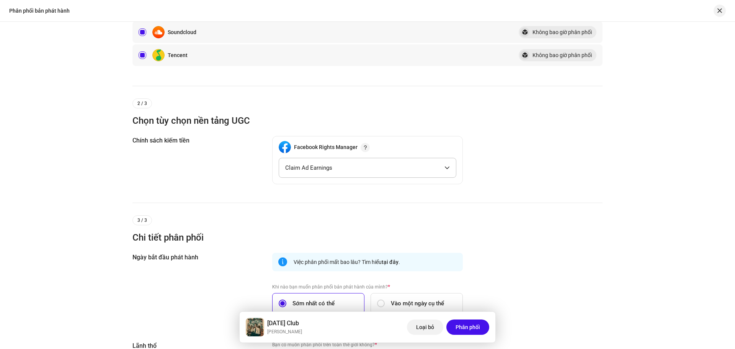
click at [448, 168] on icon "dropdown trigger" at bounding box center [447, 167] width 5 height 5
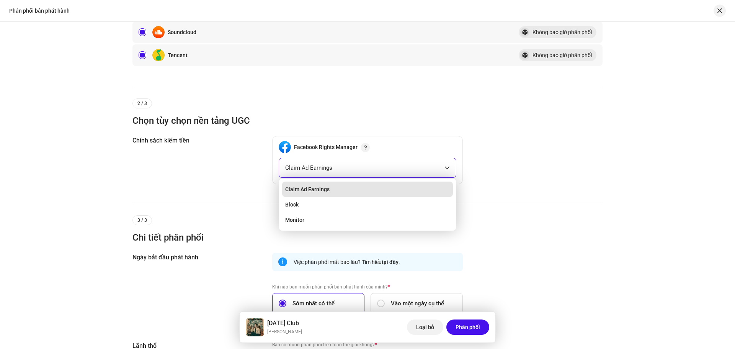
click at [448, 168] on icon "dropdown trigger" at bounding box center [447, 167] width 5 height 5
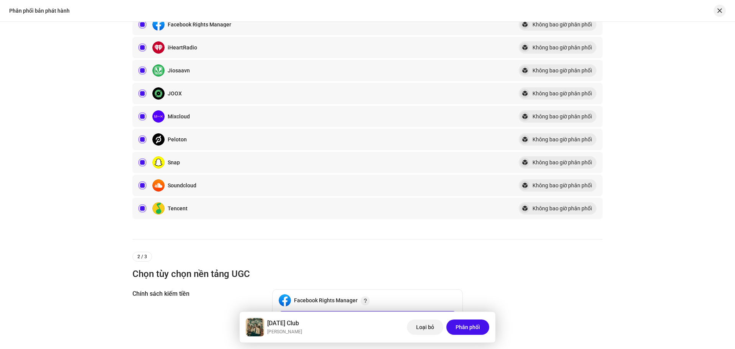
scroll to position [77, 0]
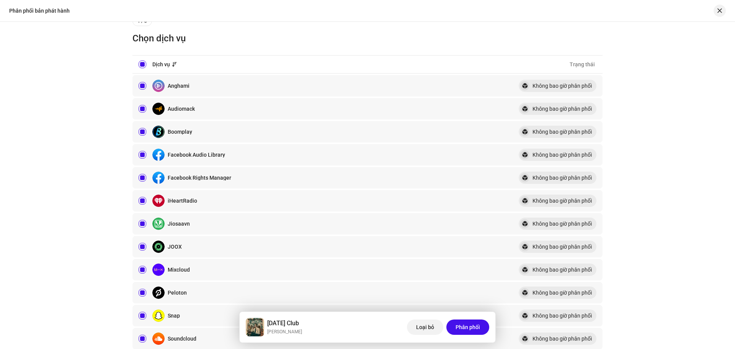
click at [556, 85] on div "Không bao giờ phân phối" at bounding box center [562, 85] width 59 height 5
click at [547, 105] on div "Không bao giờ phân phối" at bounding box center [558, 109] width 78 height 12
click at [546, 123] on td "Không bao giờ phân phối" at bounding box center [558, 131] width 90 height 21
drag, startPoint x: 546, startPoint y: 143, endPoint x: 546, endPoint y: 148, distance: 5.0
click at [546, 144] on table "Dịch vụ Trạng thái Anghami Không bao giờ phân phối Audiomack Không bao giờ phân…" at bounding box center [367, 214] width 470 height 320
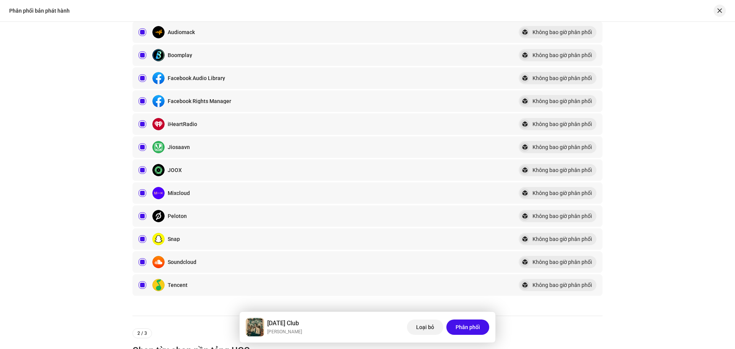
scroll to position [268, 0]
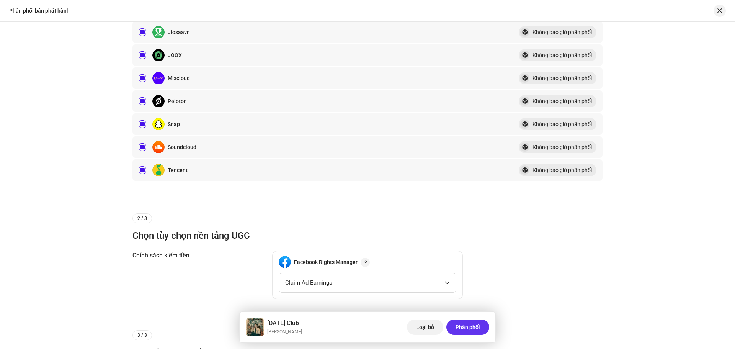
click at [463, 326] on span "Phân phối" at bounding box center [468, 326] width 25 height 15
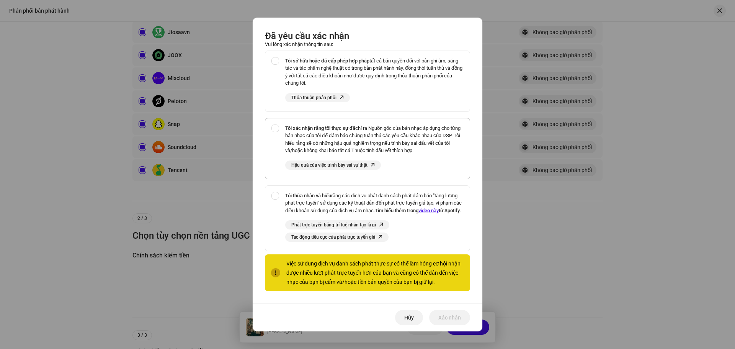
scroll to position [0, 0]
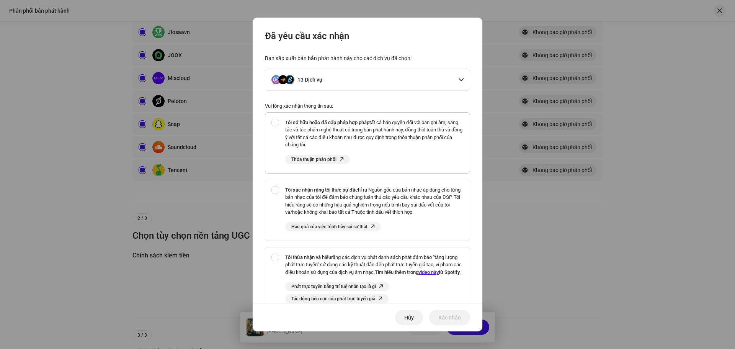
click at [276, 119] on div "Tôi sở hữu hoặc đã cấp phép hợp pháp tất cả bản quyền đối với bản ghi âm, sáng …" at bounding box center [367, 141] width 204 height 57
checkbox input "true"
click at [276, 183] on div "Tôi xác nhận rằng tôi thực sự đã chỉ ra Nguồn gốc của bản nhạc áp dụng cho từng…" at bounding box center [367, 208] width 204 height 57
checkbox input "true"
click at [280, 254] on div "Tôi thừa nhận và hiểu rằng các dịch vụ phát danh sách phát đảm bảo "tăng lượng …" at bounding box center [367, 278] width 204 height 62
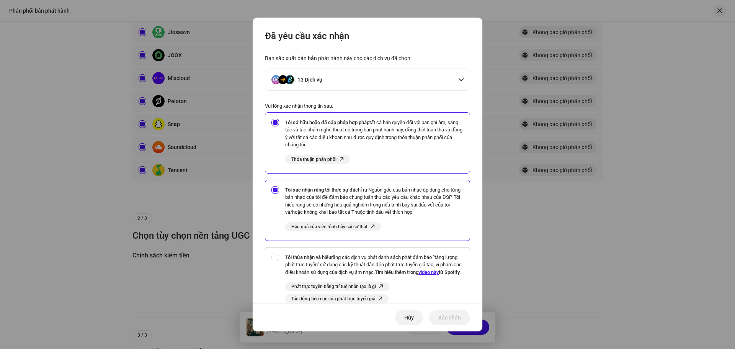
checkbox input "true"
click at [456, 317] on span "Xác nhận" at bounding box center [449, 317] width 23 height 15
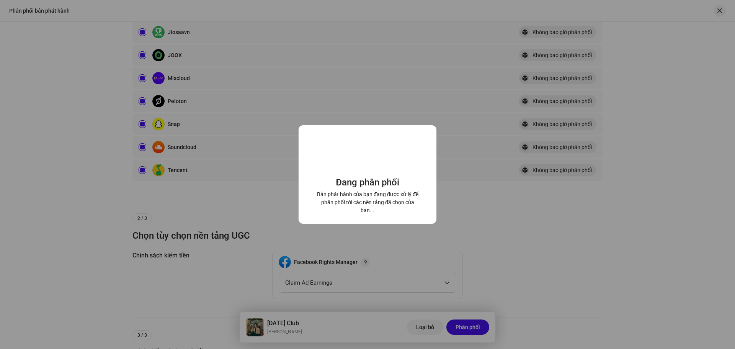
checkbox input "false"
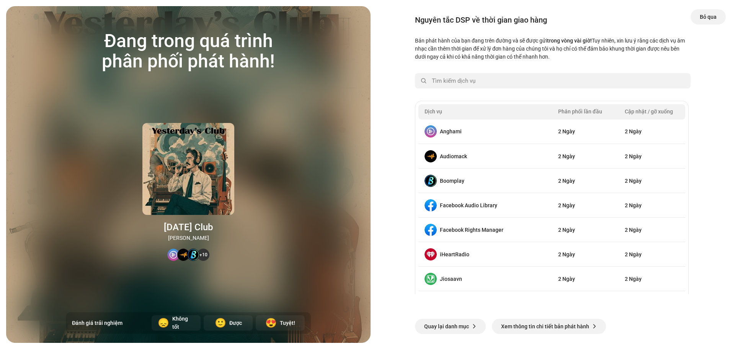
scroll to position [147, 0]
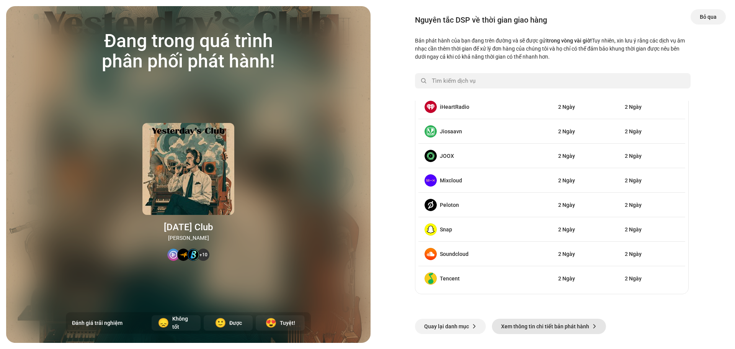
click at [562, 322] on span "Xem thông tin chi tiết bản phát hành" at bounding box center [545, 326] width 88 height 15
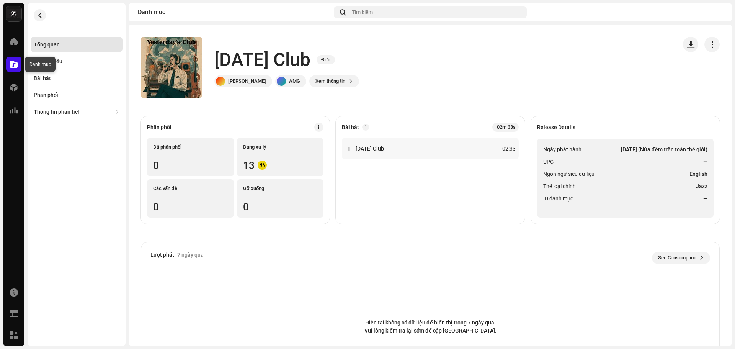
click at [18, 63] on div at bounding box center [13, 64] width 15 height 15
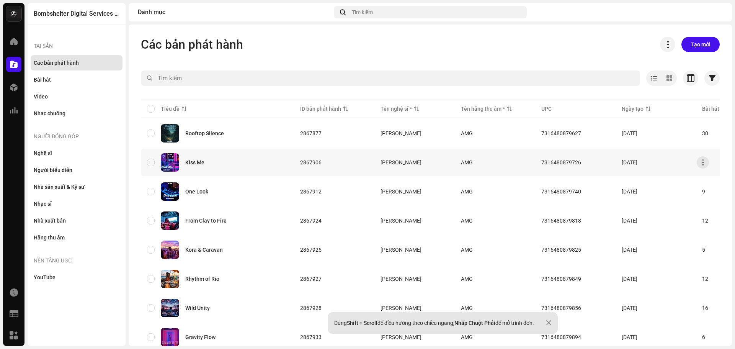
click at [197, 163] on div "Kiss Me" at bounding box center [194, 162] width 19 height 5
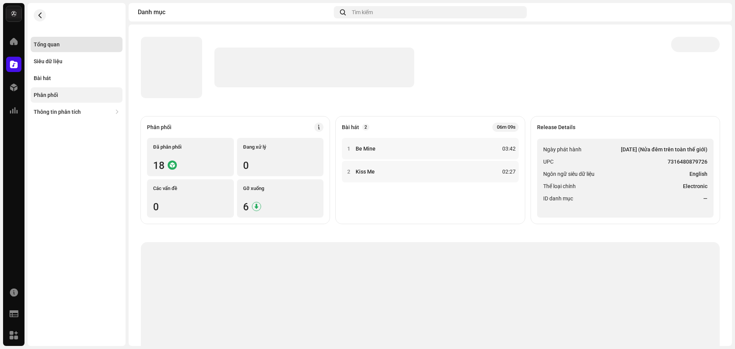
click at [69, 90] on div "Phân phối" at bounding box center [77, 94] width 92 height 15
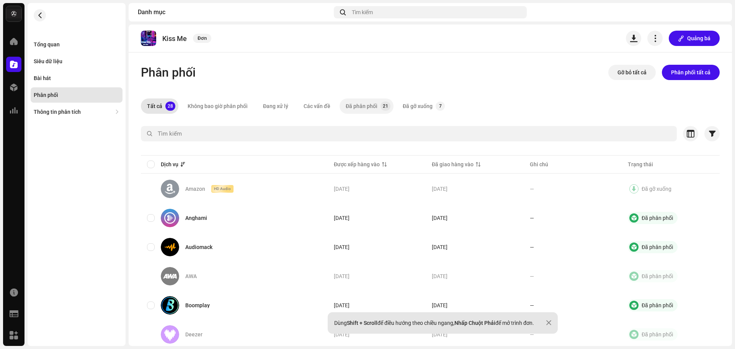
click at [354, 101] on div "Đã phân phối" at bounding box center [362, 105] width 32 height 15
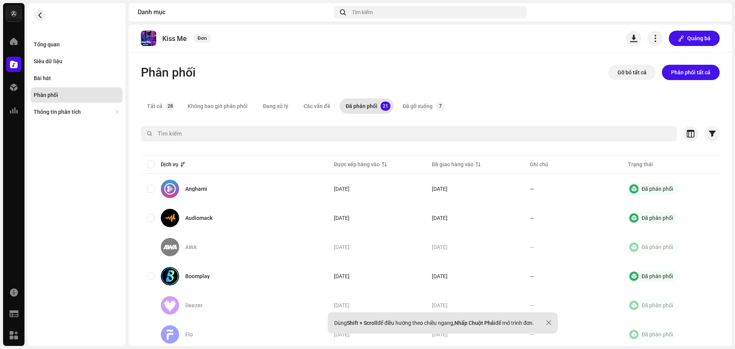
click at [408, 104] on div "Đã gỡ xuống" at bounding box center [418, 105] width 30 height 15
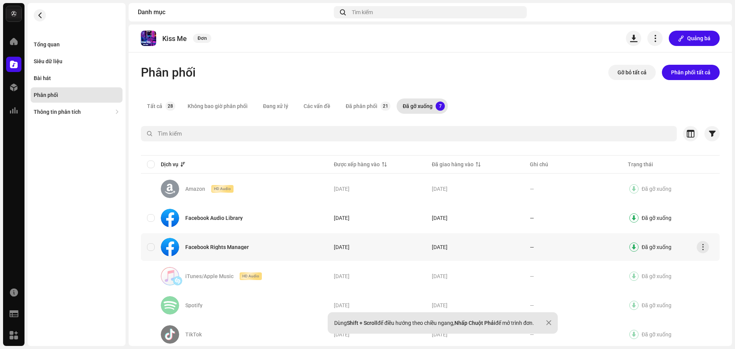
scroll to position [51, 0]
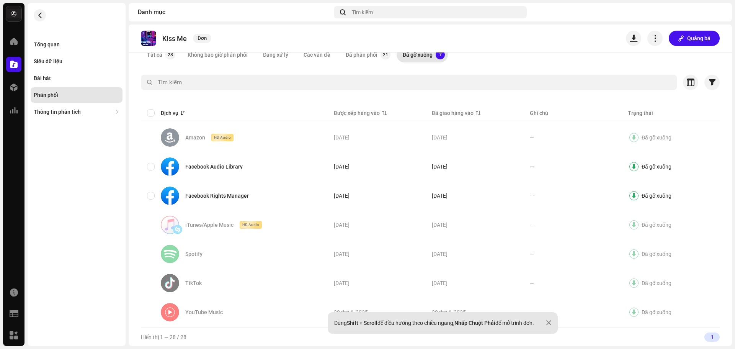
click at [551, 323] on div at bounding box center [548, 323] width 5 height 6
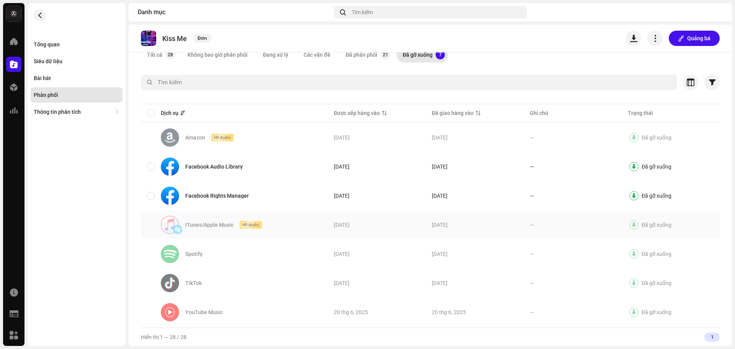
scroll to position [0, 0]
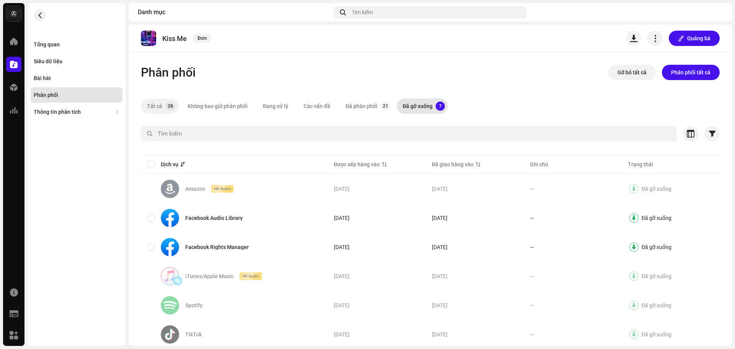
click at [153, 102] on div "Tất cả" at bounding box center [154, 105] width 15 height 15
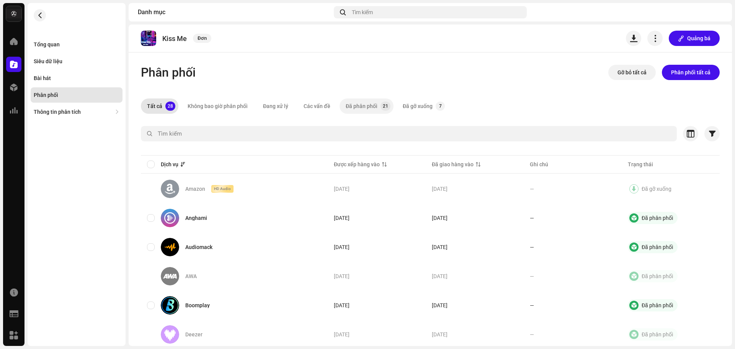
click at [369, 103] on div "Đã phân phối" at bounding box center [362, 105] width 32 height 15
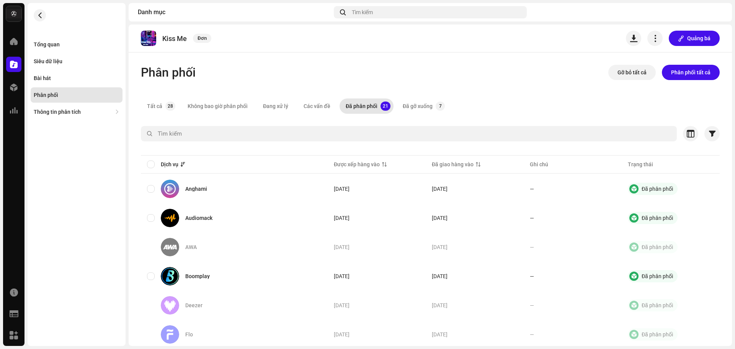
click at [225, 112] on div "Không bao giờ phân phối" at bounding box center [218, 105] width 60 height 15
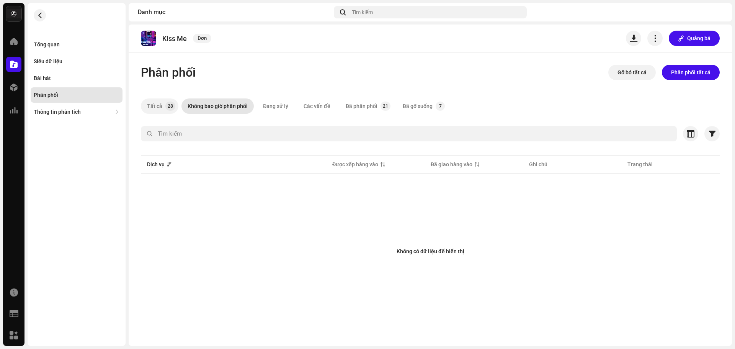
click at [163, 105] on p-tab "Tất cả 28" at bounding box center [160, 105] width 38 height 15
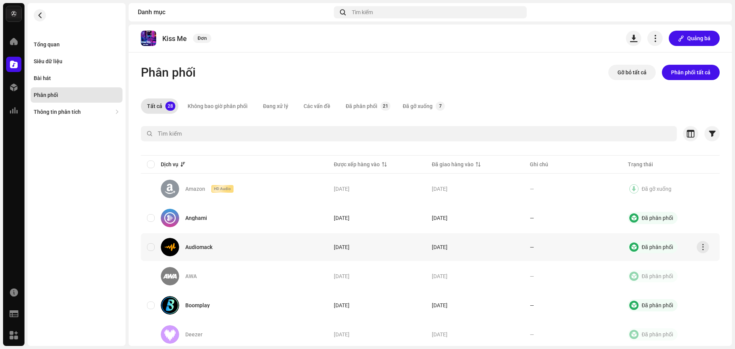
scroll to position [38, 0]
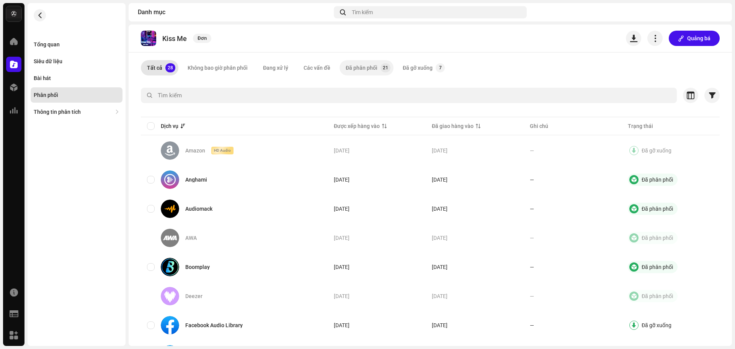
click at [372, 72] on div "Đã phân phối" at bounding box center [362, 67] width 32 height 15
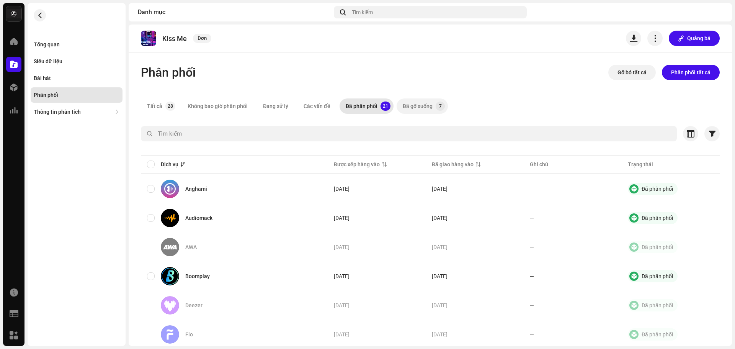
click at [413, 103] on div "Đã gỡ xuống" at bounding box center [418, 105] width 30 height 15
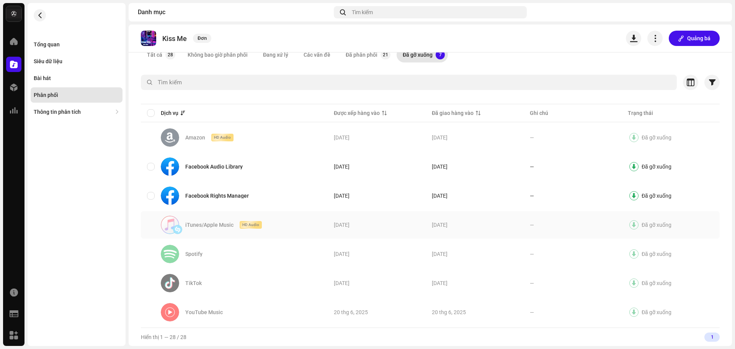
scroll to position [13, 0]
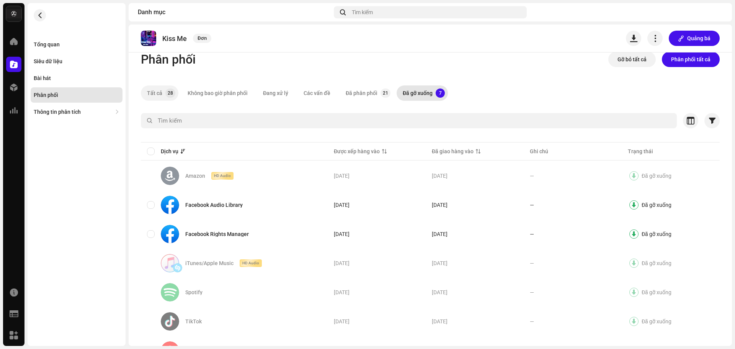
click at [164, 94] on p-tab "Tất cả 28" at bounding box center [160, 92] width 38 height 15
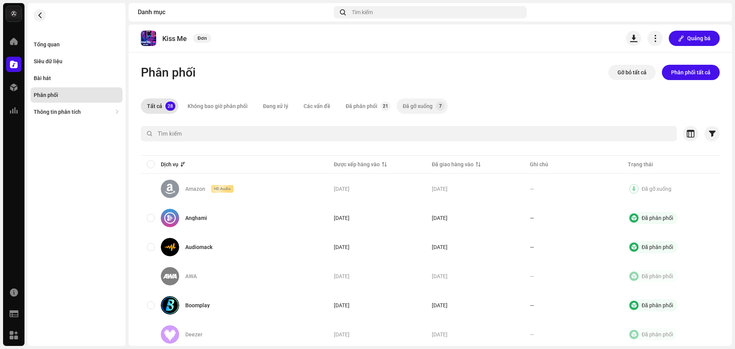
click at [405, 106] on div "Đã gỡ xuống" at bounding box center [418, 105] width 30 height 15
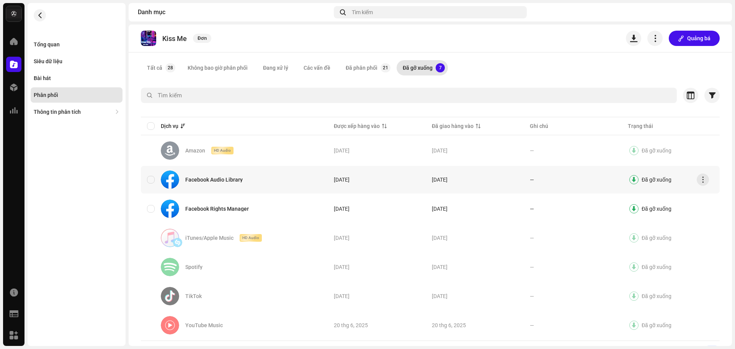
scroll to position [51, 0]
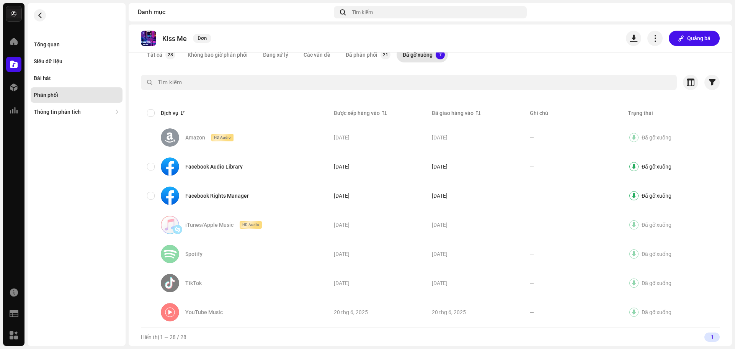
click at [96, 255] on div "Tổng quan Siêu dữ liệu Bài hát Phân phối Thông tin phân tích Độ tiêu cự thụ độn…" at bounding box center [77, 174] width 98 height 343
click at [374, 56] on div "Đã phân phối" at bounding box center [362, 54] width 32 height 15
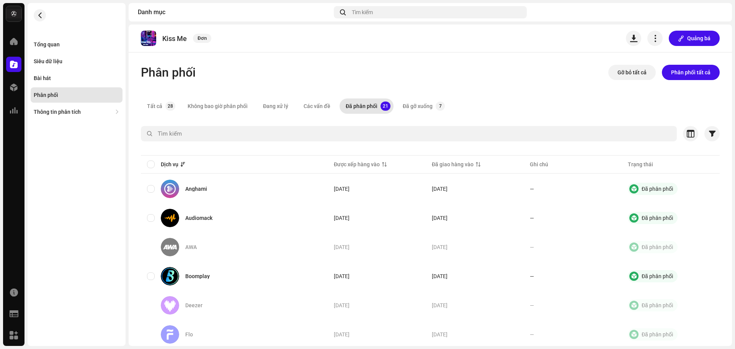
click at [391, 42] on div "Kiss Me Đơn Quảng bá" at bounding box center [430, 38] width 579 height 15
